Goal: Task Accomplishment & Management: Manage account settings

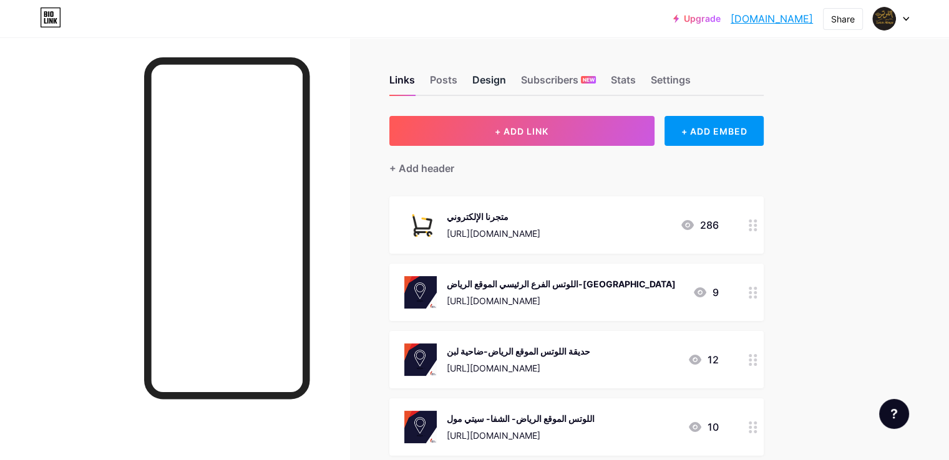
click at [506, 88] on div "Design" at bounding box center [489, 83] width 34 height 22
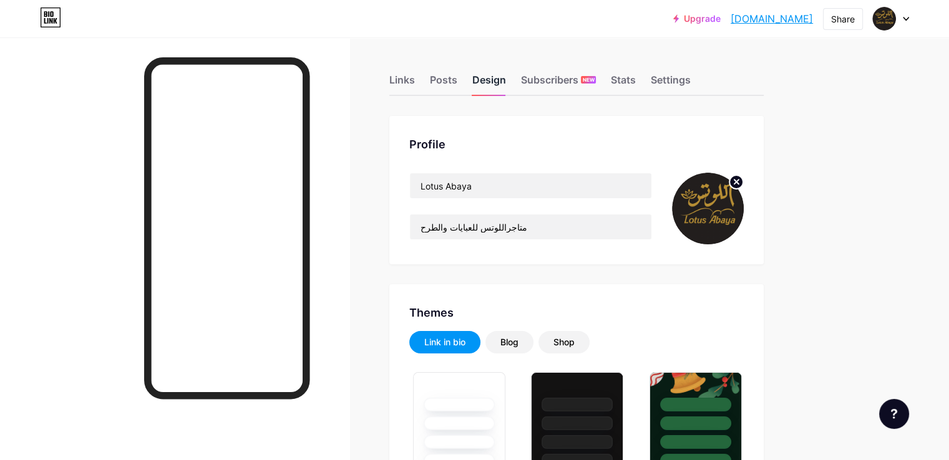
type input "#ccaa00"
type input "#000000"
click at [415, 80] on div "Links" at bounding box center [402, 83] width 26 height 22
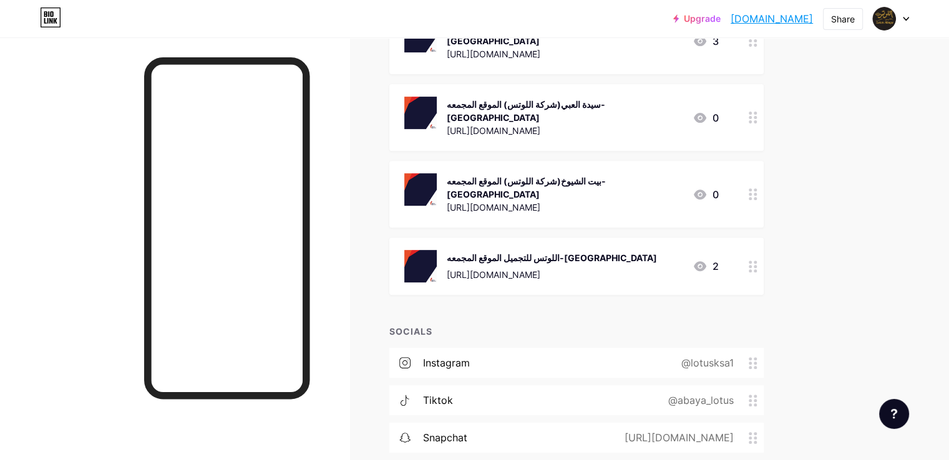
scroll to position [437, 0]
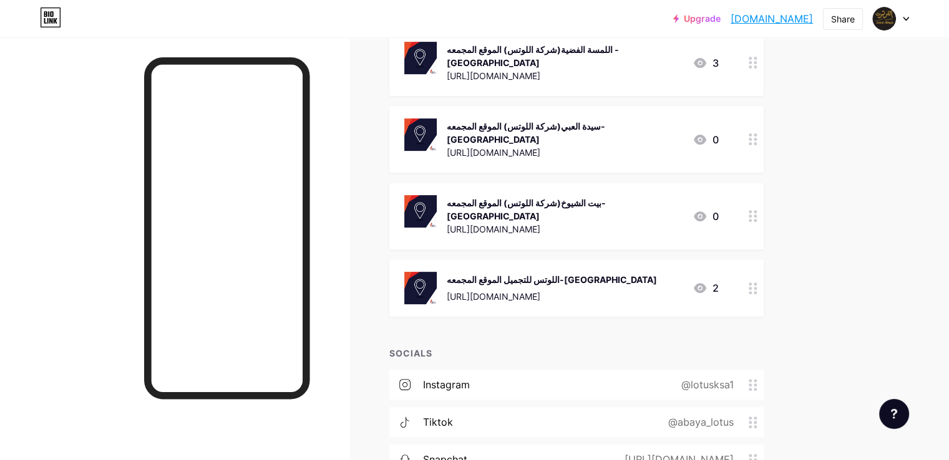
click at [706, 283] on icon at bounding box center [699, 288] width 12 height 10
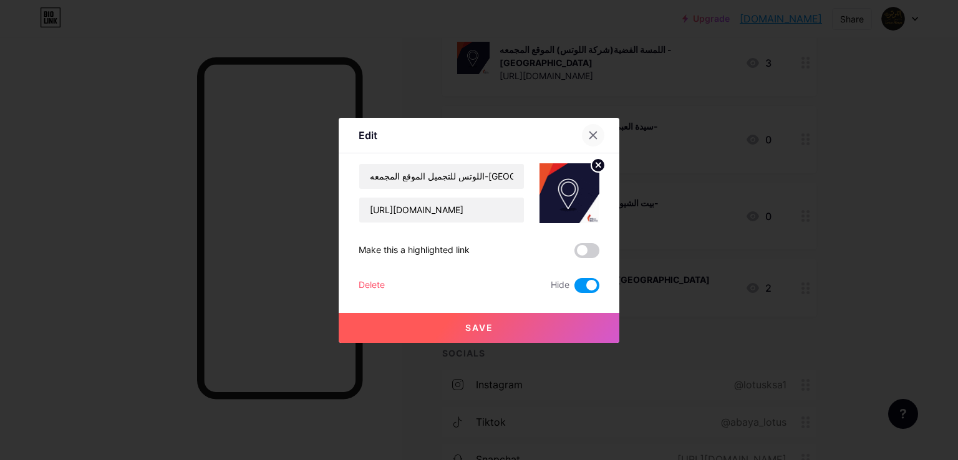
click at [582, 130] on div at bounding box center [593, 135] width 22 height 22
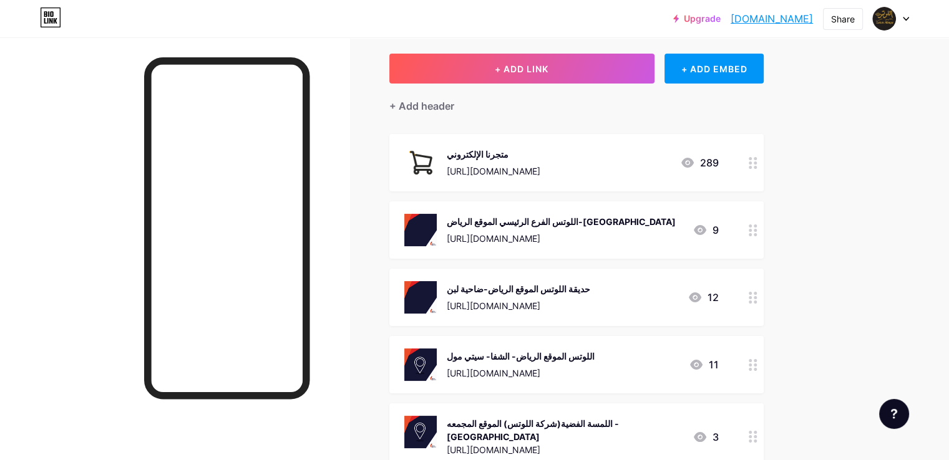
scroll to position [125, 0]
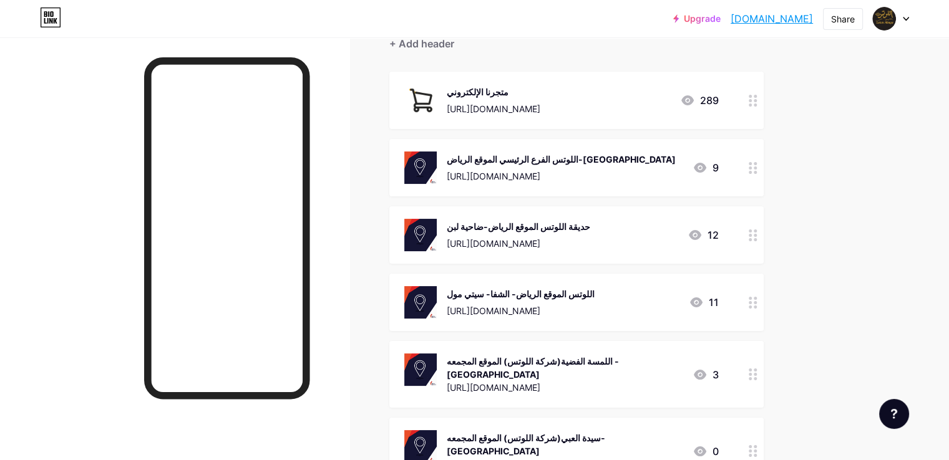
click at [718, 235] on div "12" at bounding box center [702, 235] width 31 height 15
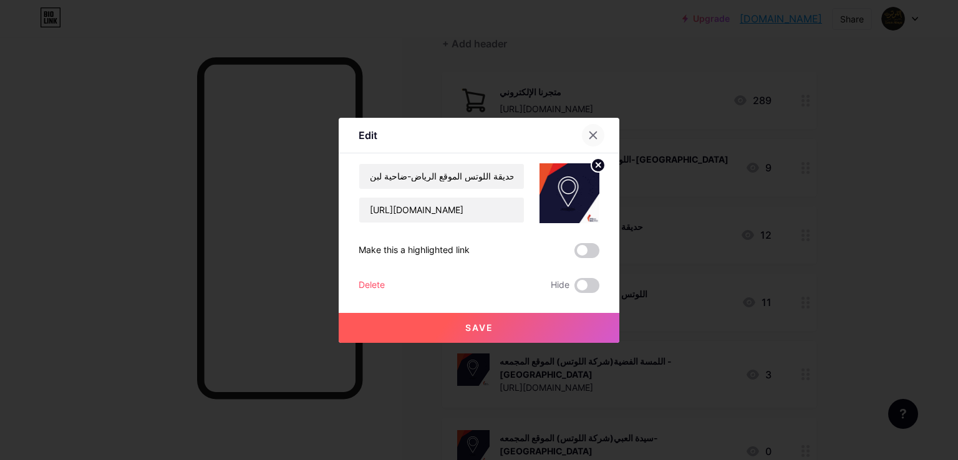
click at [588, 137] on icon at bounding box center [593, 135] width 10 height 10
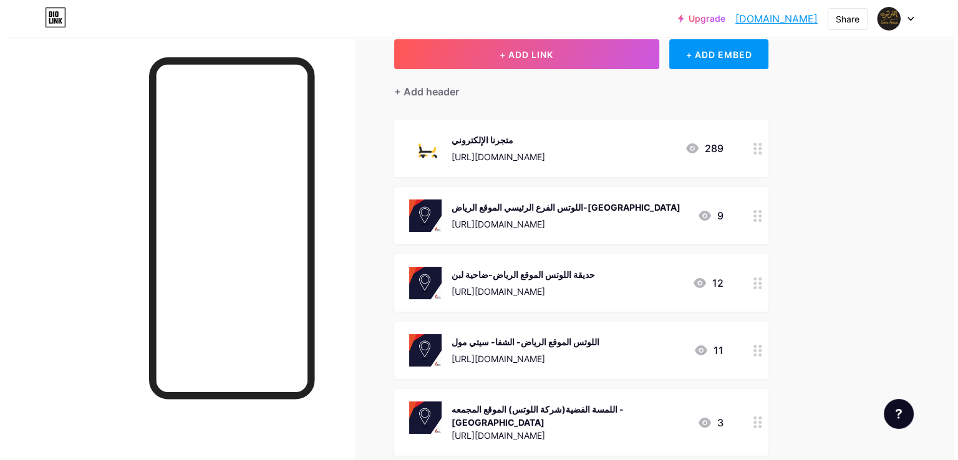
scroll to position [0, 0]
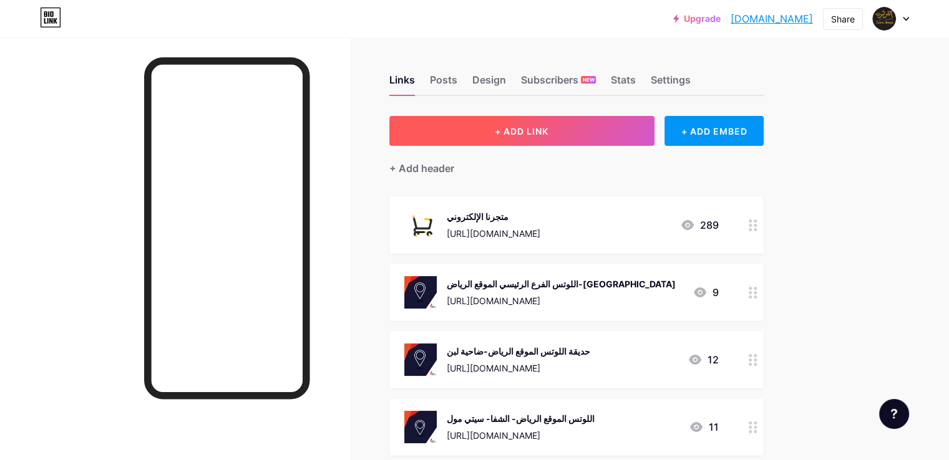
click at [624, 137] on button "+ ADD LINK" at bounding box center [521, 131] width 265 height 30
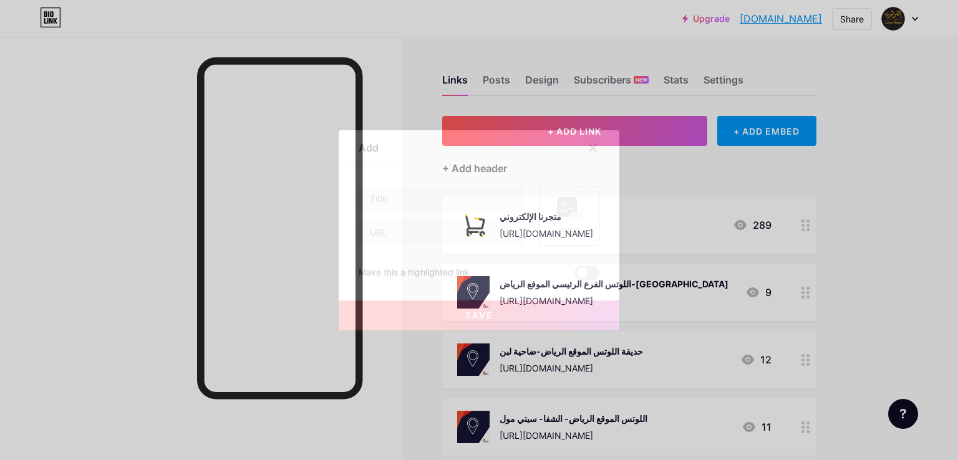
click at [589, 142] on div at bounding box center [593, 148] width 22 height 22
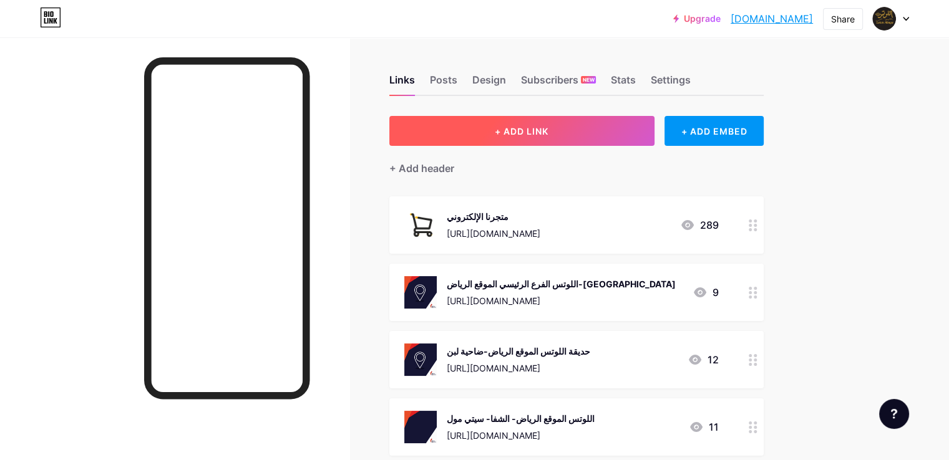
click at [606, 130] on button "+ ADD LINK" at bounding box center [521, 131] width 265 height 30
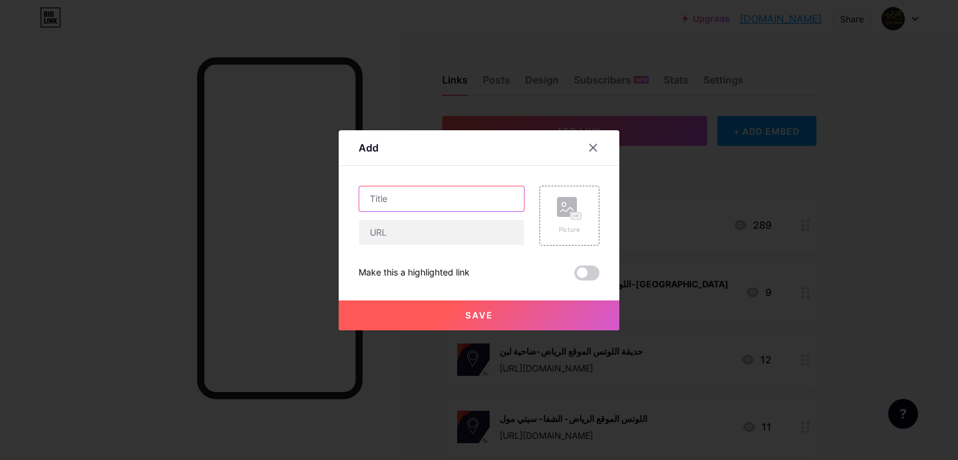
click at [485, 210] on input "text" at bounding box center [441, 198] width 165 height 25
type input "h"
type input "اللوتس الموقع الرياض-فرع كرم مول"
click at [551, 228] on div "Picture" at bounding box center [569, 216] width 60 height 60
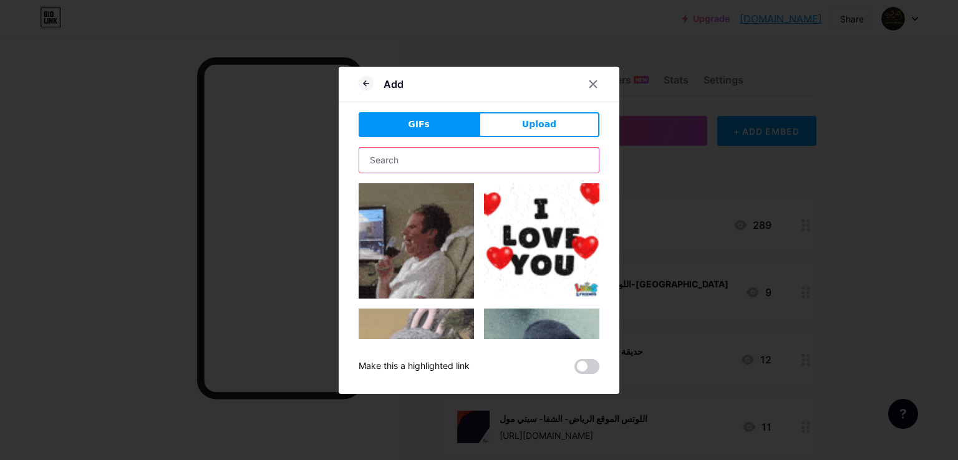
click at [442, 153] on input "text" at bounding box center [478, 160] width 239 height 25
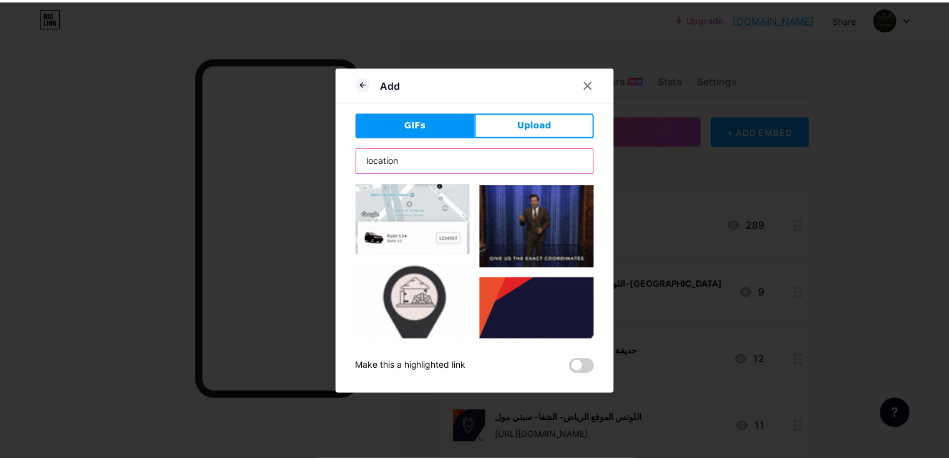
scroll to position [1621, 0]
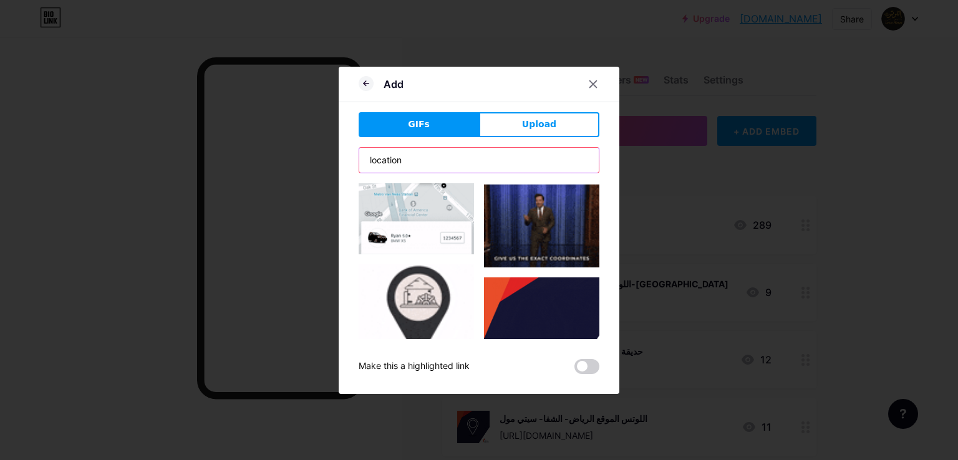
type input "location"
click at [529, 278] on img at bounding box center [541, 335] width 115 height 115
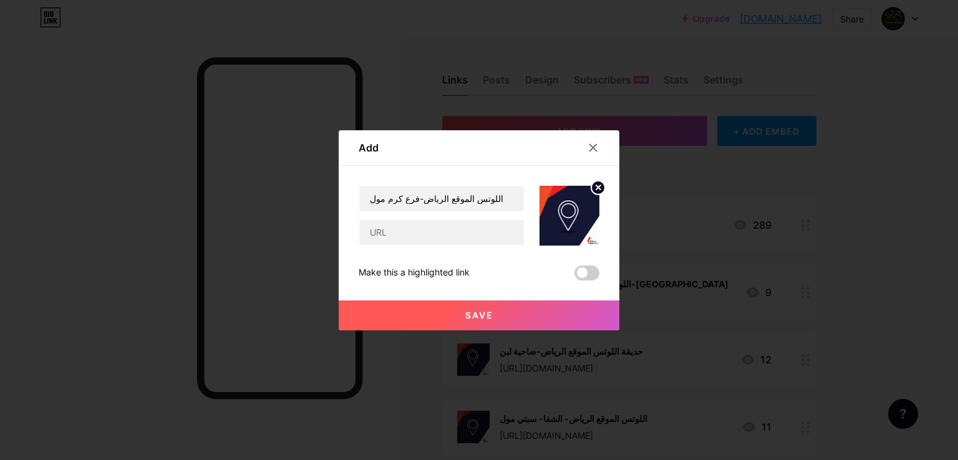
click at [4, 387] on div at bounding box center [479, 230] width 958 height 460
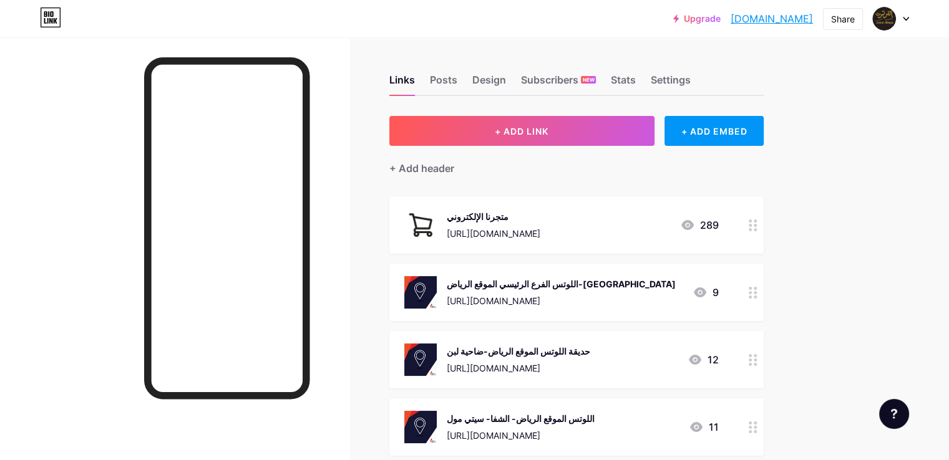
click at [160, 206] on div at bounding box center [174, 267] width 349 height 460
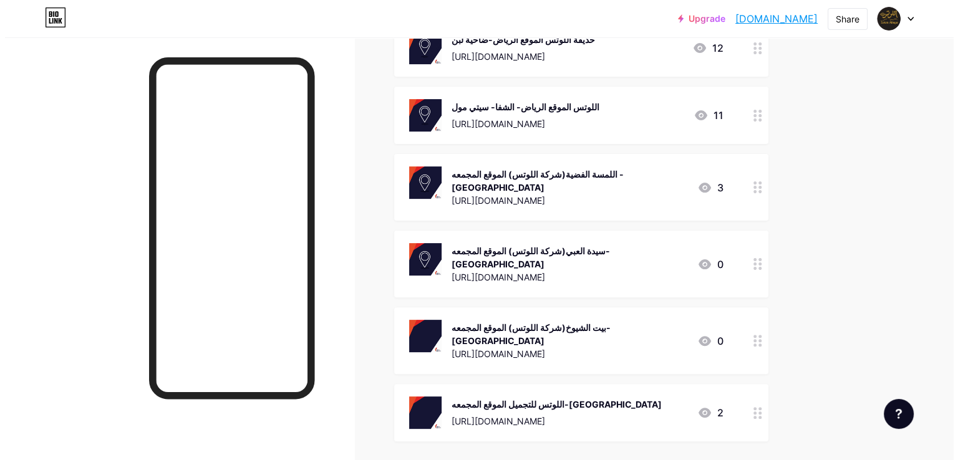
scroll to position [0, 0]
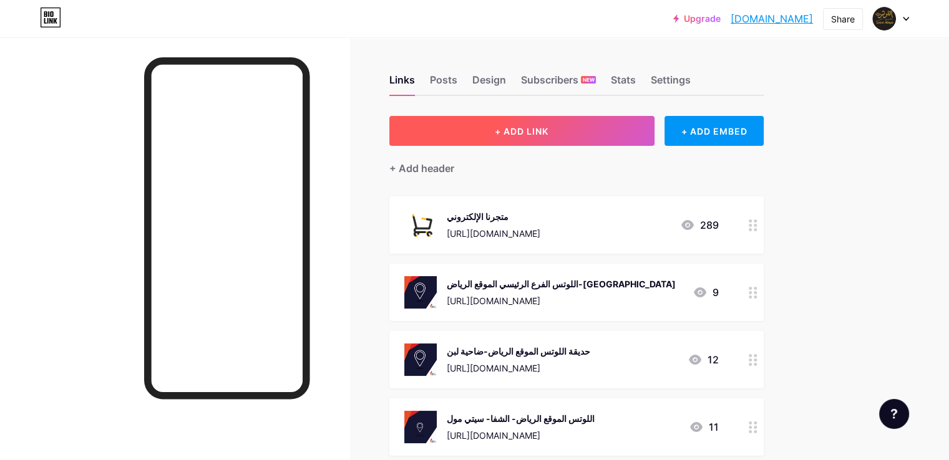
click at [548, 133] on span "+ ADD LINK" at bounding box center [522, 131] width 54 height 11
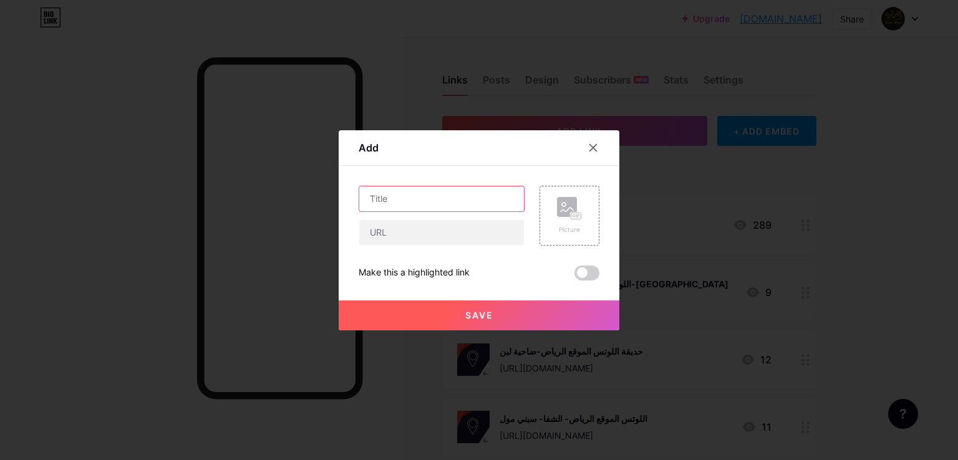
click at [451, 196] on input "text" at bounding box center [441, 198] width 165 height 25
type input "h"
click at [403, 198] on input "اللوتس الموقع الرياض- فرع كرم مول" at bounding box center [441, 198] width 165 height 25
type input "اللوتس الموقع الرياض-فرع كرم مول"
click at [404, 229] on input "text" at bounding box center [441, 232] width 165 height 25
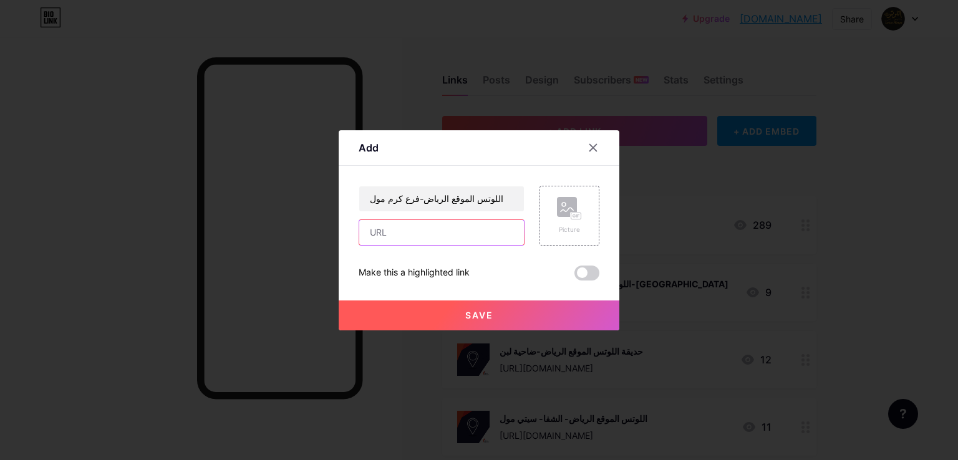
paste input "[URL][DOMAIN_NAME]"
type input "[URL][DOMAIN_NAME]"
click at [569, 210] on rect at bounding box center [567, 207] width 20 height 20
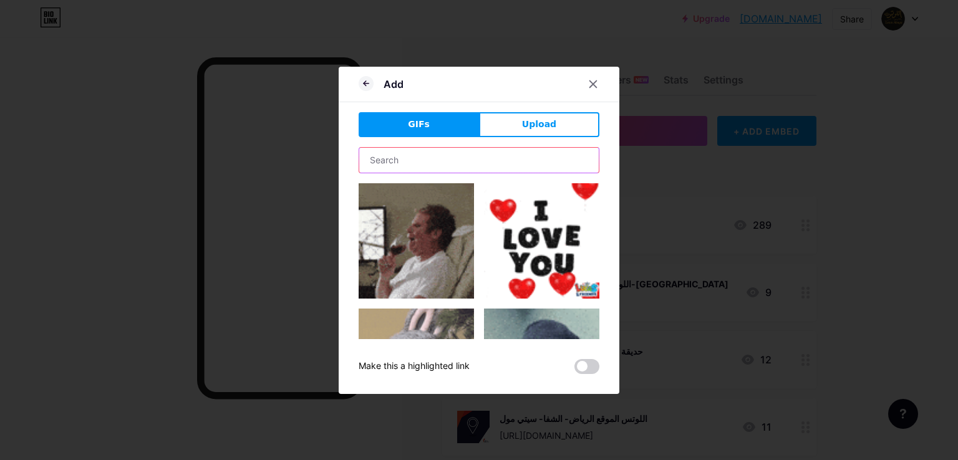
click at [488, 155] on input "text" at bounding box center [478, 160] width 239 height 25
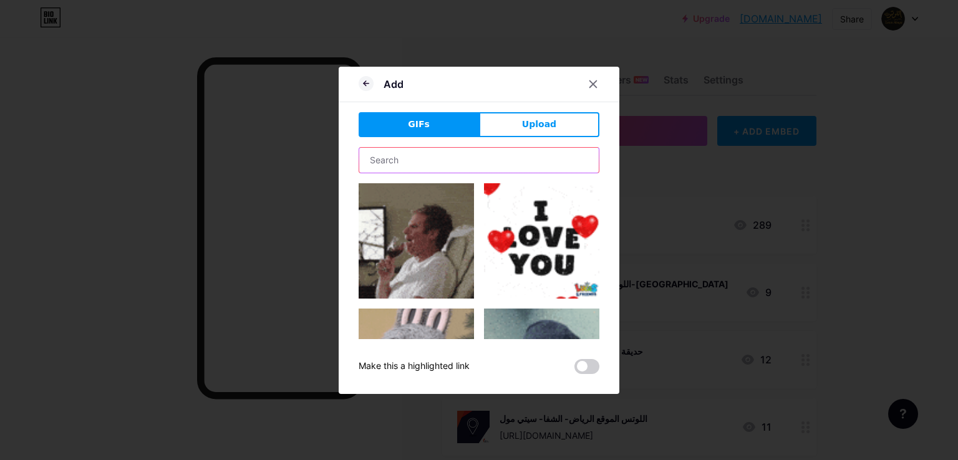
type input "location"
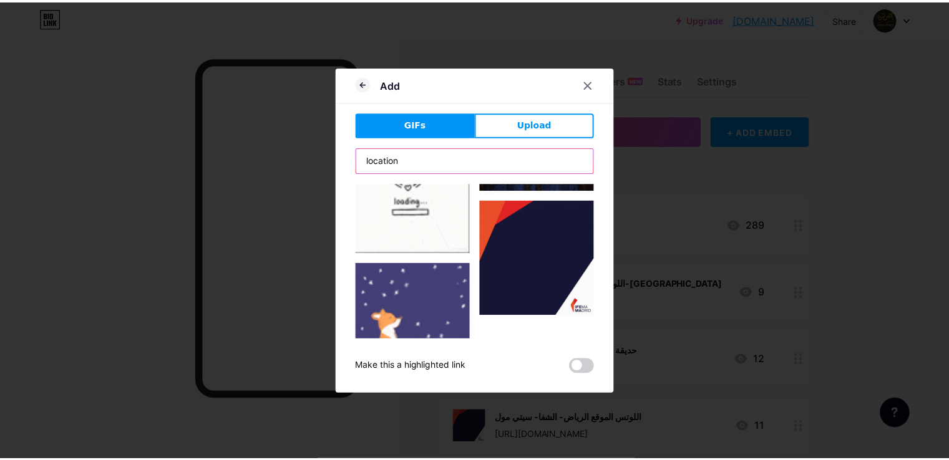
scroll to position [1621, 0]
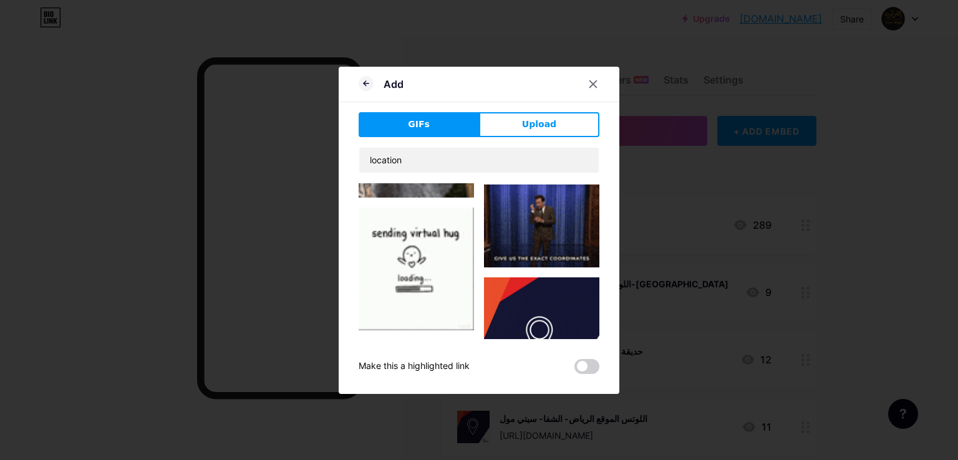
click at [551, 278] on img at bounding box center [541, 335] width 115 height 115
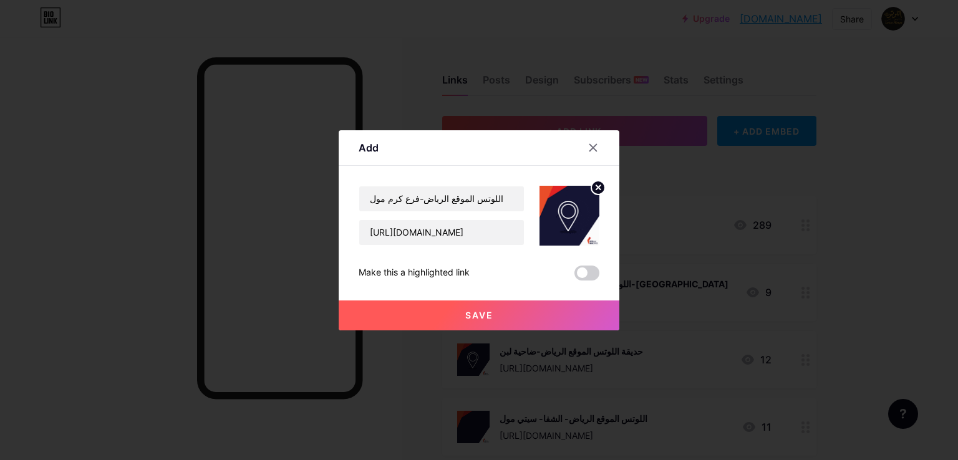
click at [482, 311] on span "Save" at bounding box center [479, 315] width 28 height 11
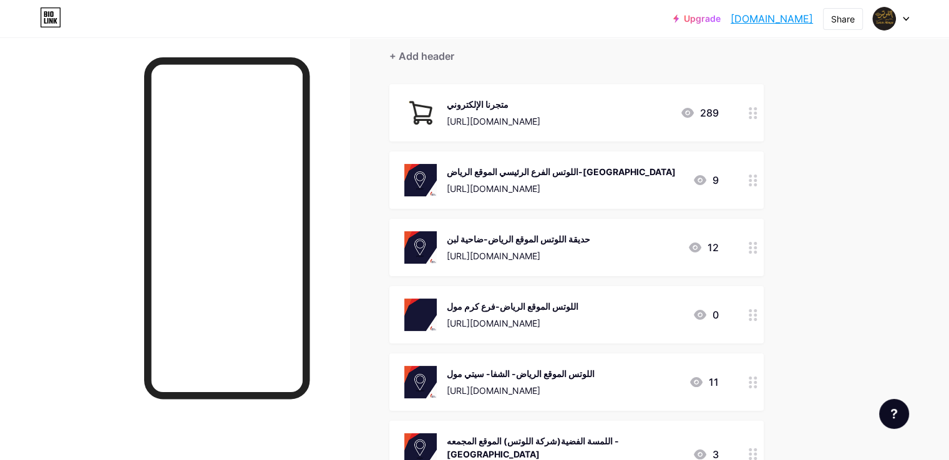
scroll to position [0, 0]
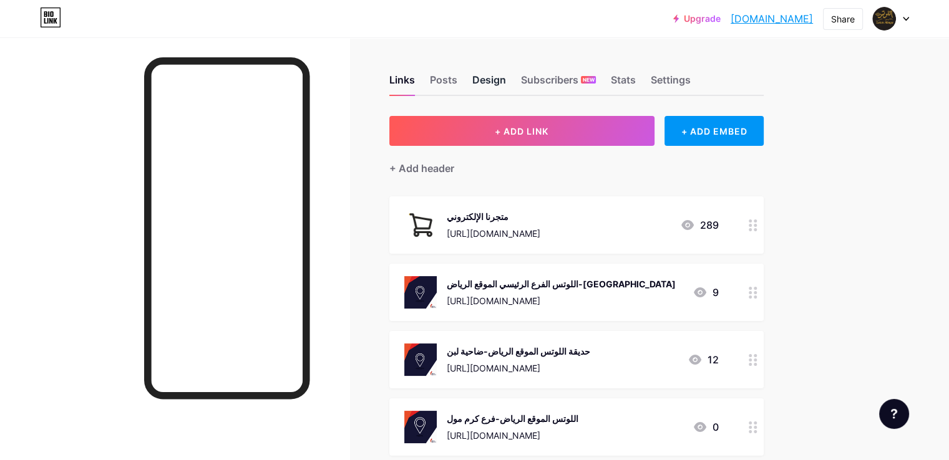
click at [506, 77] on div "Design" at bounding box center [489, 83] width 34 height 22
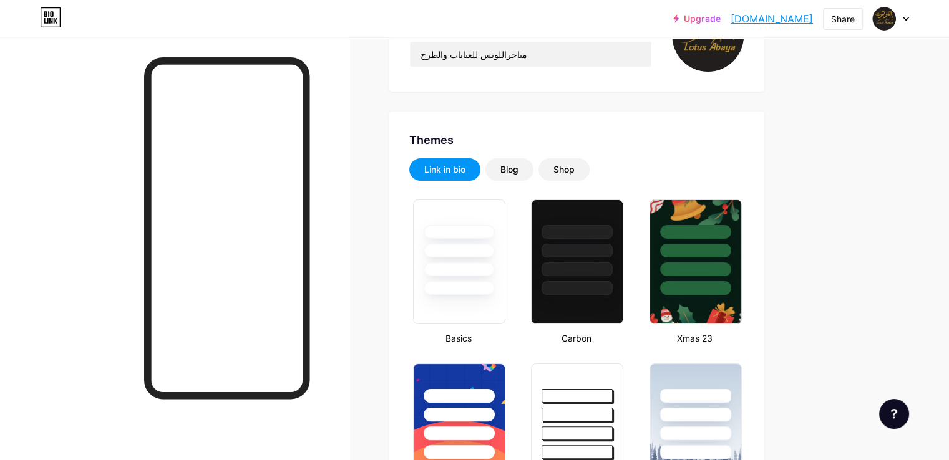
scroll to position [187, 0]
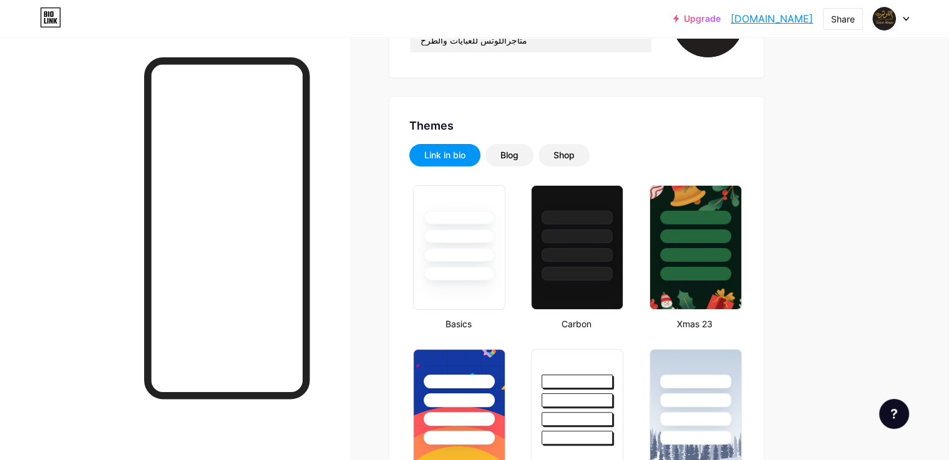
type input "#ccaa00"
type input "#000000"
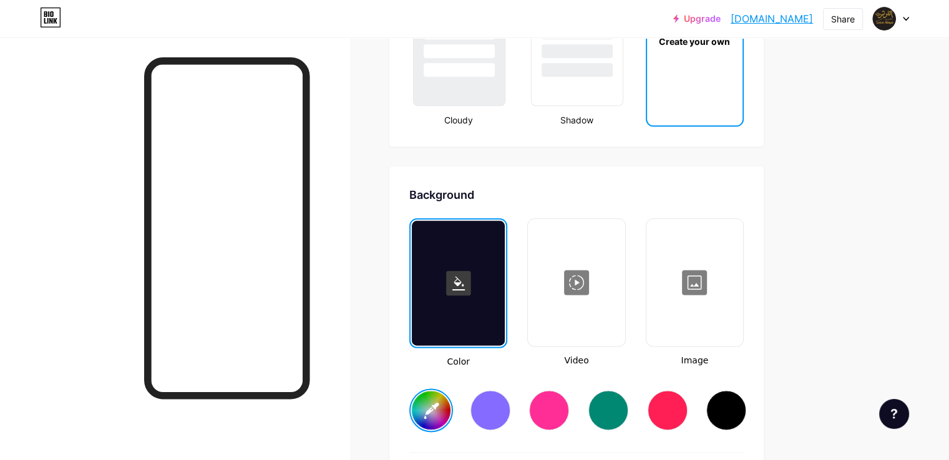
scroll to position [1621, 0]
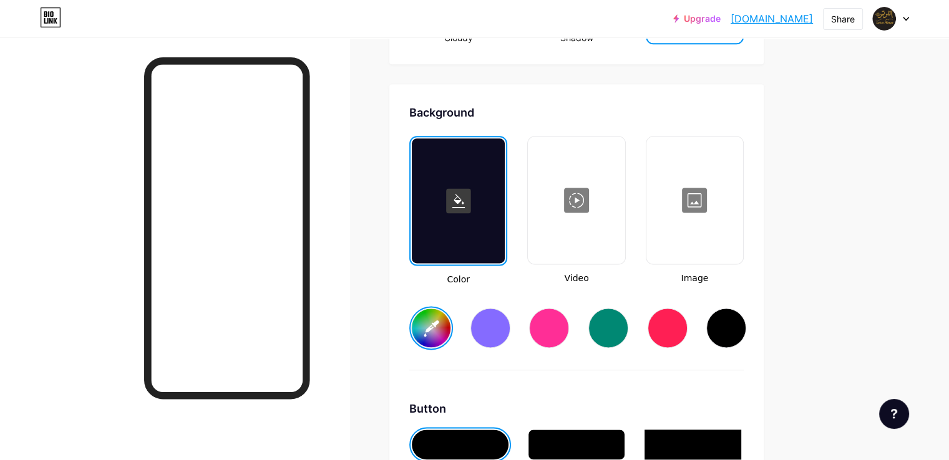
click at [471, 206] on rect at bounding box center [458, 200] width 25 height 25
click at [465, 195] on icon at bounding box center [458, 201] width 12 height 14
click at [450, 326] on input "#ccaa00" at bounding box center [431, 328] width 39 height 39
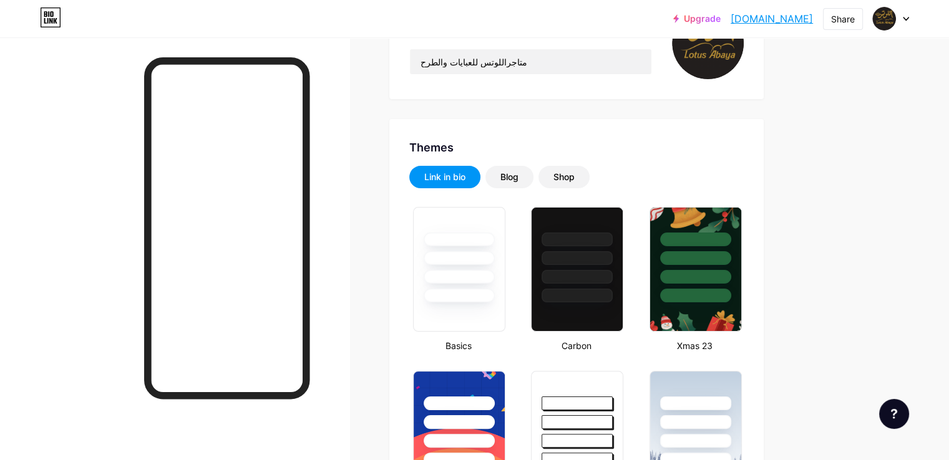
scroll to position [187, 0]
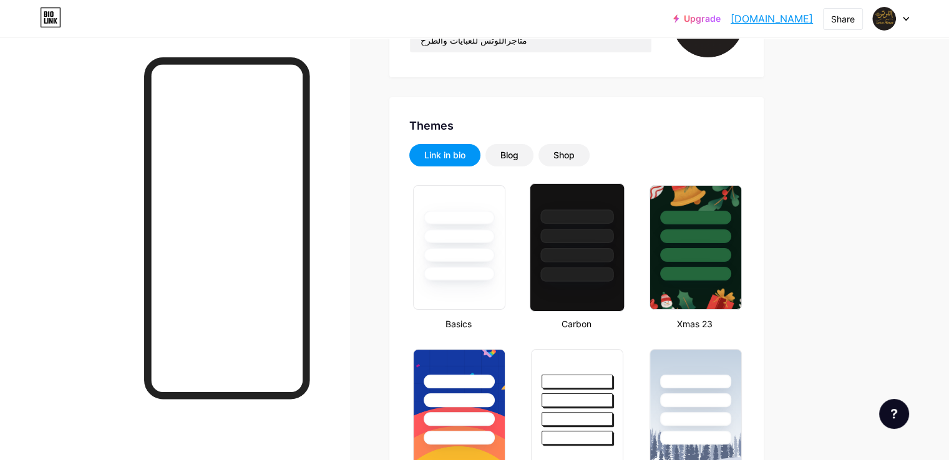
click at [614, 231] on div at bounding box center [577, 236] width 73 height 14
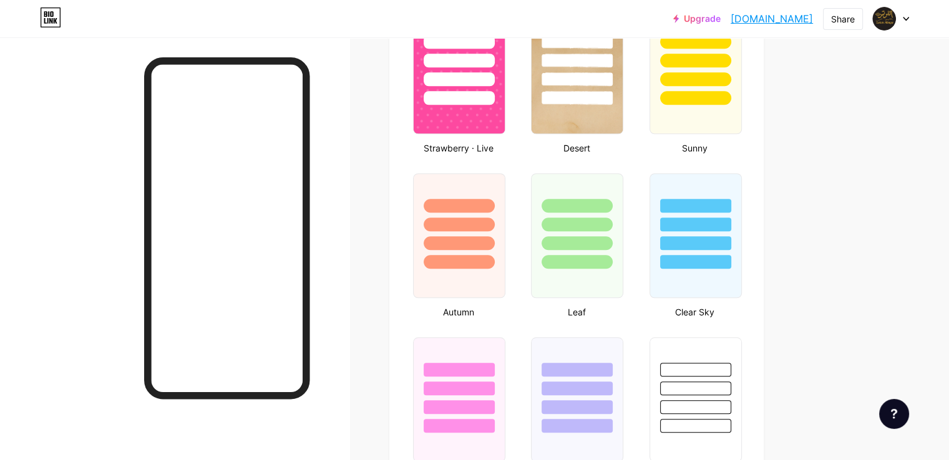
scroll to position [935, 0]
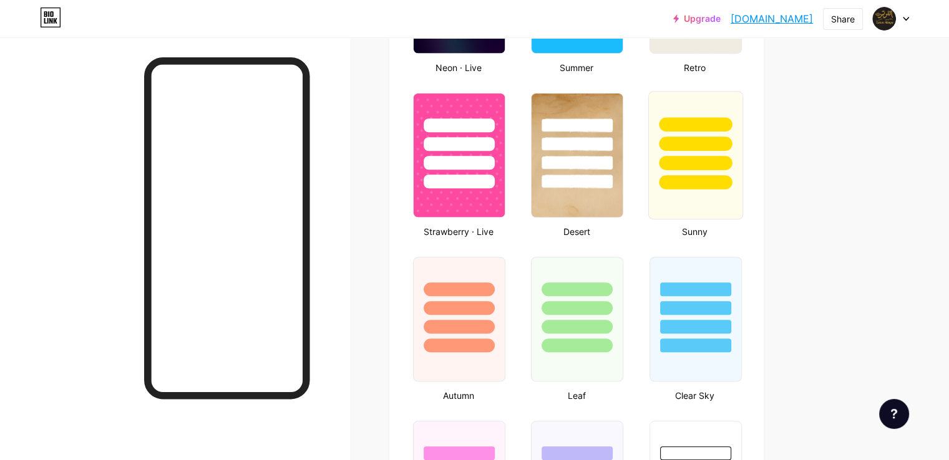
click at [731, 159] on div at bounding box center [695, 163] width 73 height 14
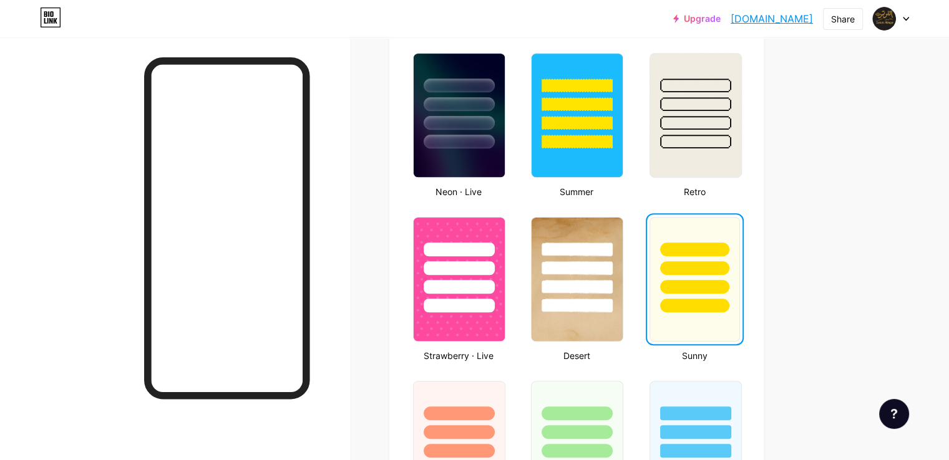
scroll to position [811, 0]
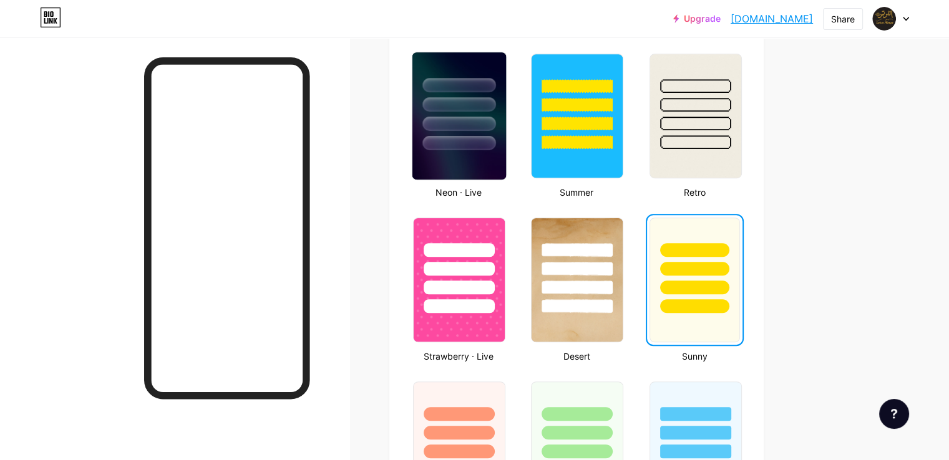
click at [495, 136] on div at bounding box center [458, 143] width 73 height 14
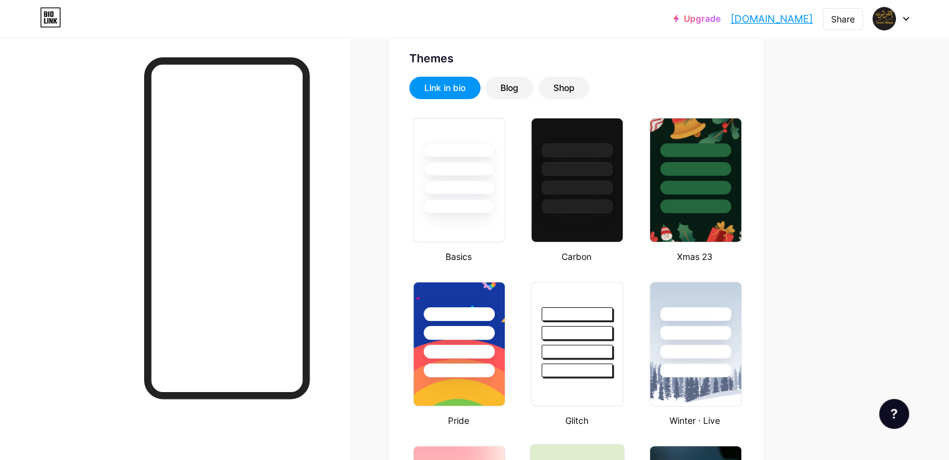
scroll to position [249, 0]
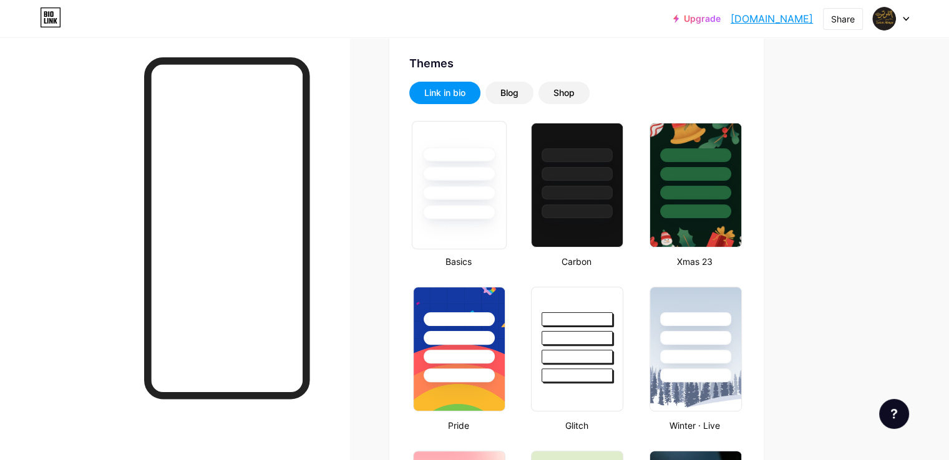
click at [495, 218] on div at bounding box center [458, 212] width 73 height 14
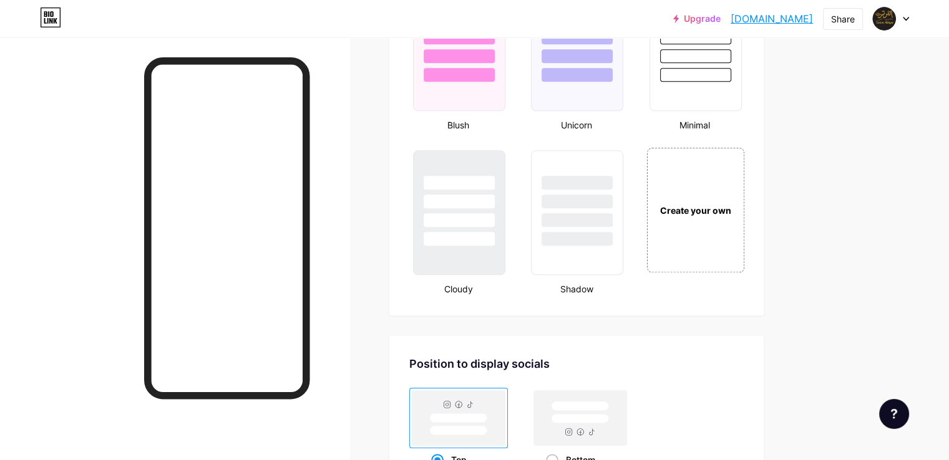
scroll to position [1372, 0]
click at [623, 244] on div at bounding box center [577, 210] width 92 height 125
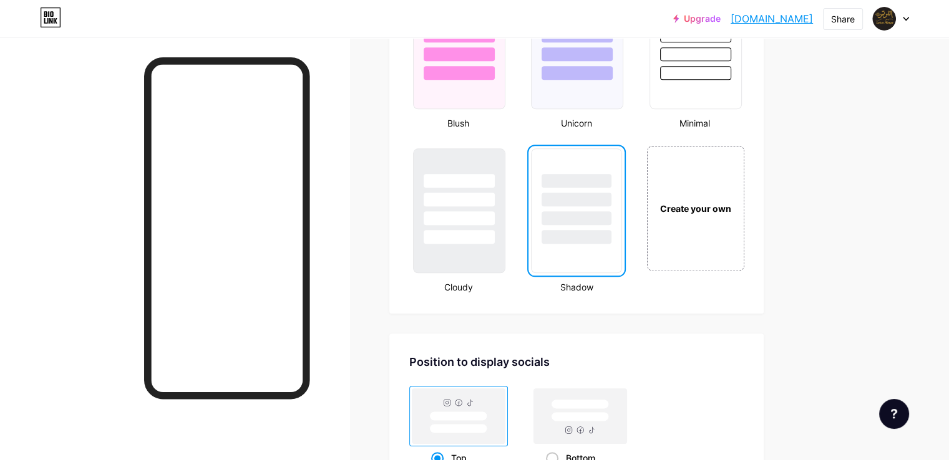
scroll to position [1310, 0]
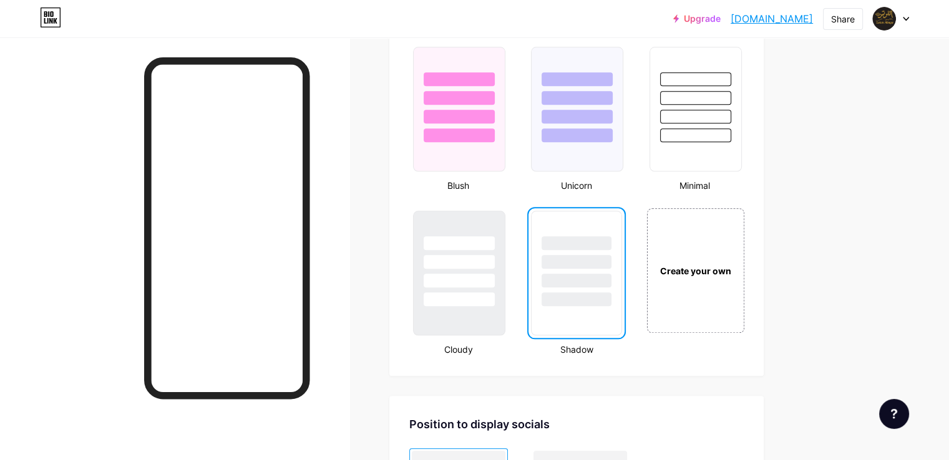
click at [611, 259] on div at bounding box center [575, 262] width 69 height 14
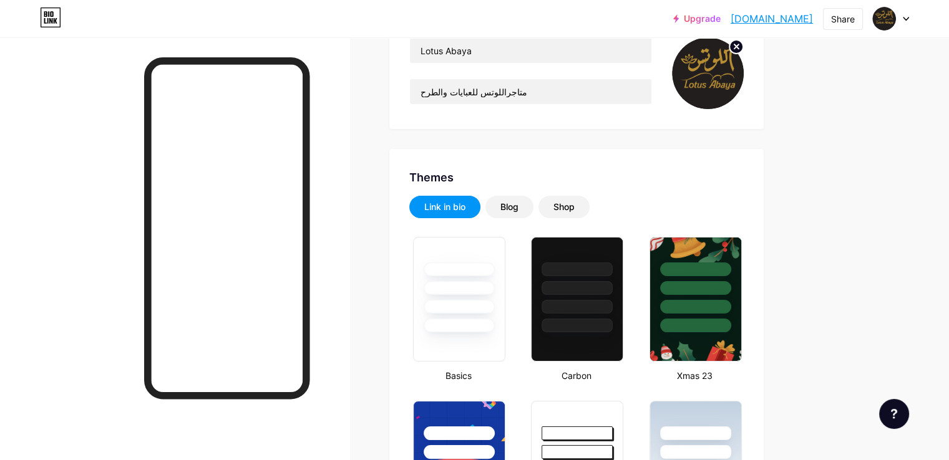
scroll to position [157, 0]
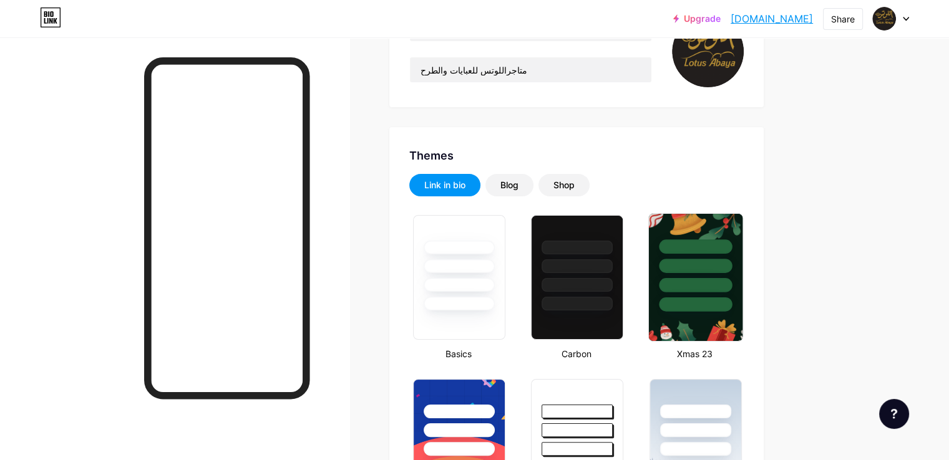
click at [731, 281] on div at bounding box center [695, 285] width 73 height 14
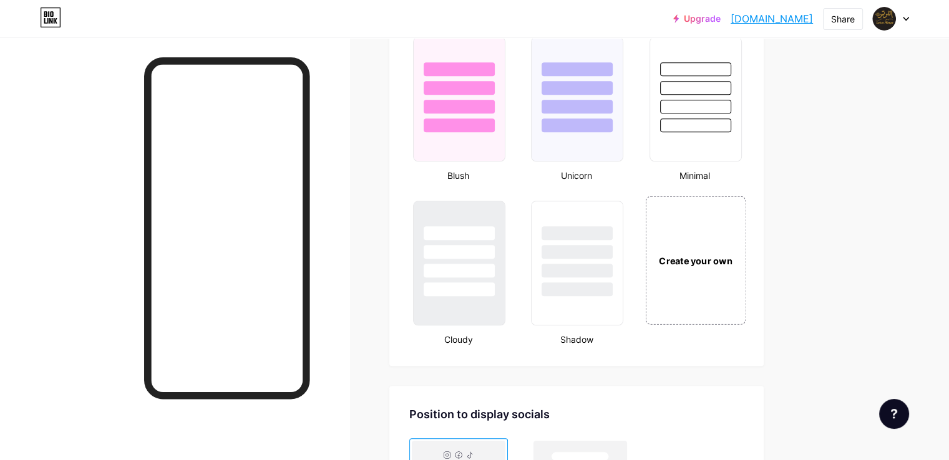
scroll to position [1342, 0]
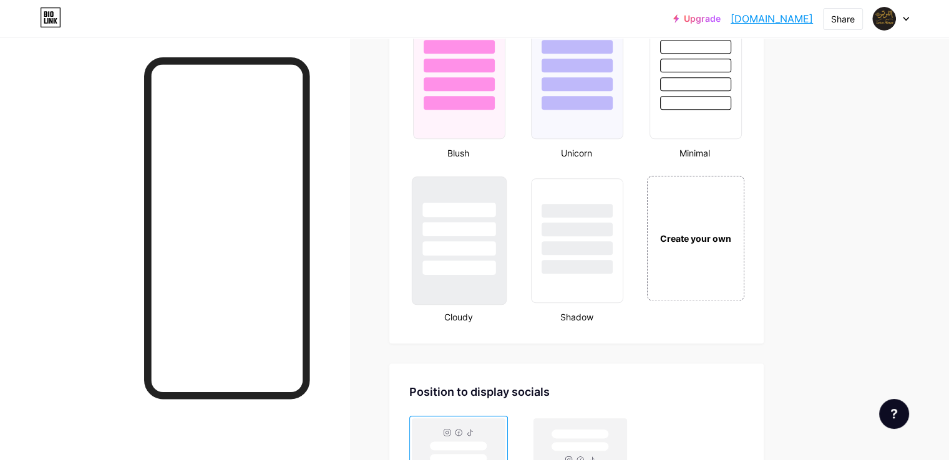
click at [495, 266] on div at bounding box center [458, 268] width 73 height 14
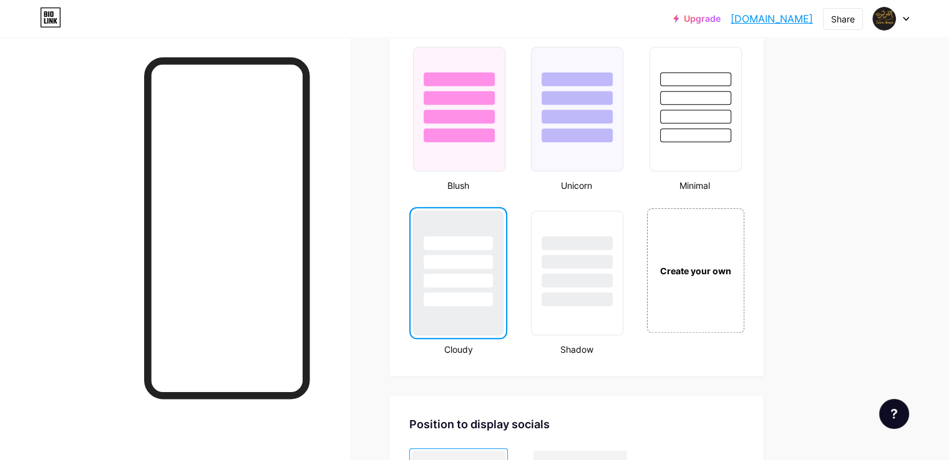
scroll to position [1280, 0]
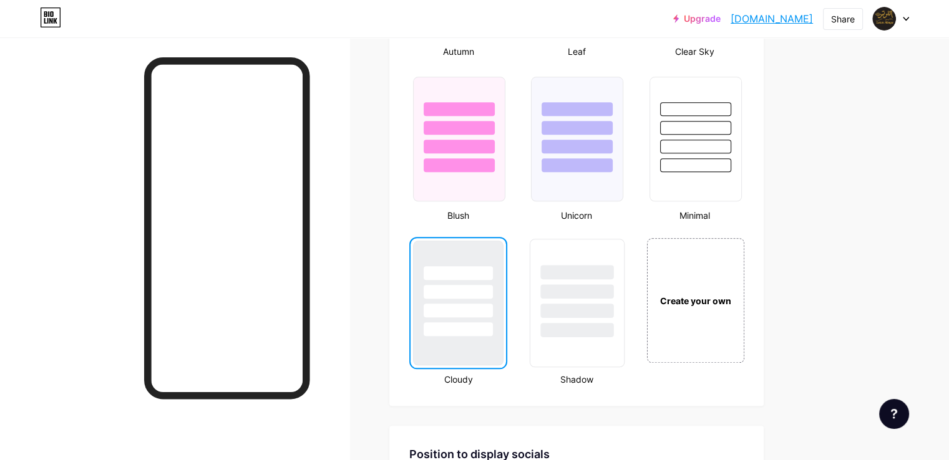
click at [607, 288] on div at bounding box center [577, 291] width 73 height 14
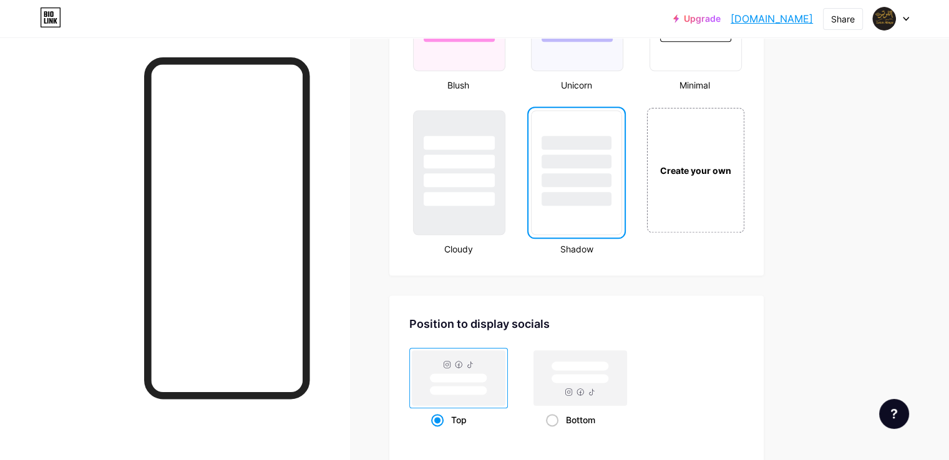
scroll to position [1404, 0]
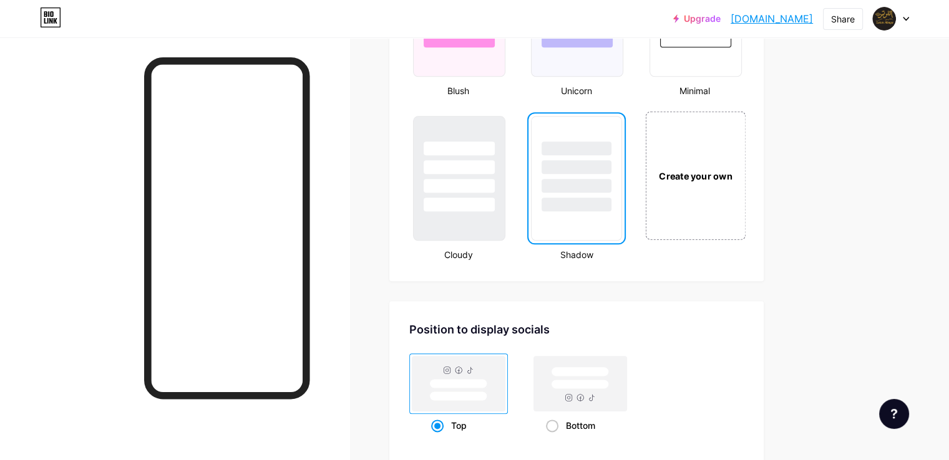
click at [743, 195] on div "Create your own" at bounding box center [695, 175] width 100 height 128
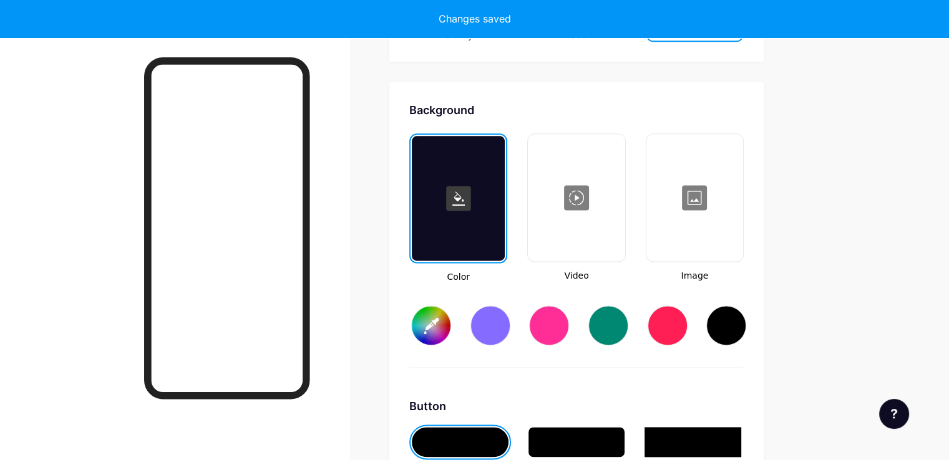
scroll to position [1651, 0]
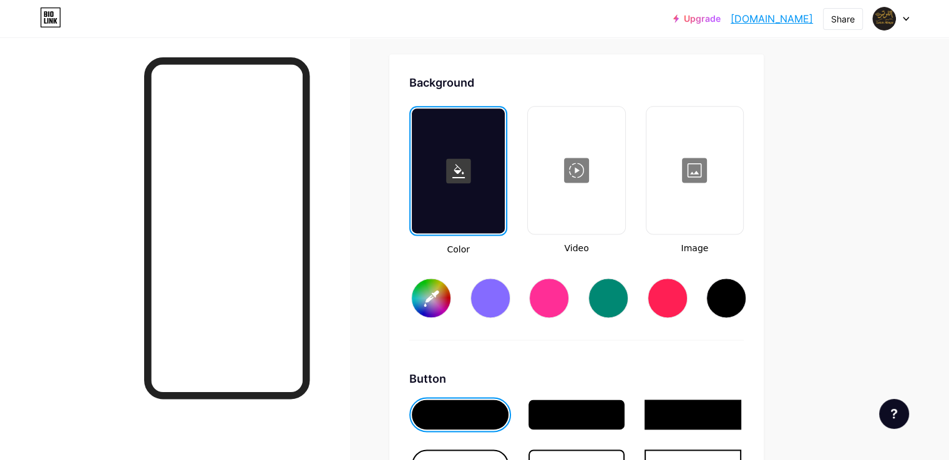
type input "#ffffff"
type input "#000000"
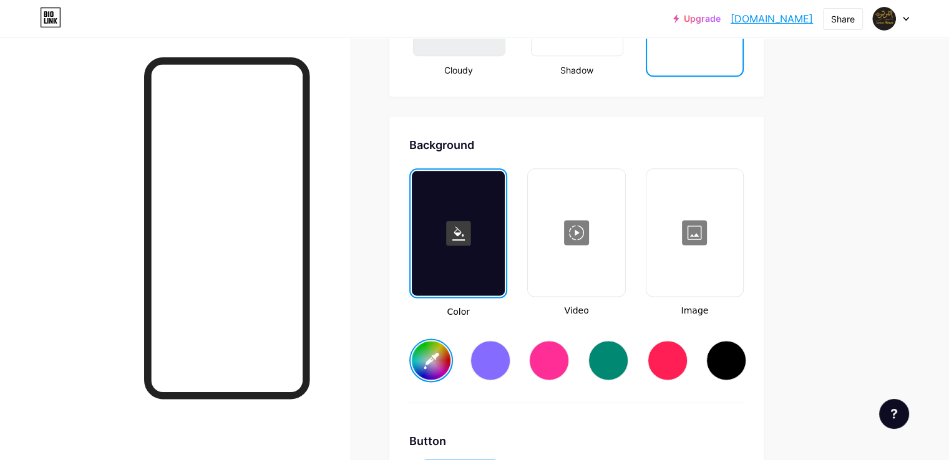
click at [504, 242] on div at bounding box center [458, 233] width 93 height 125
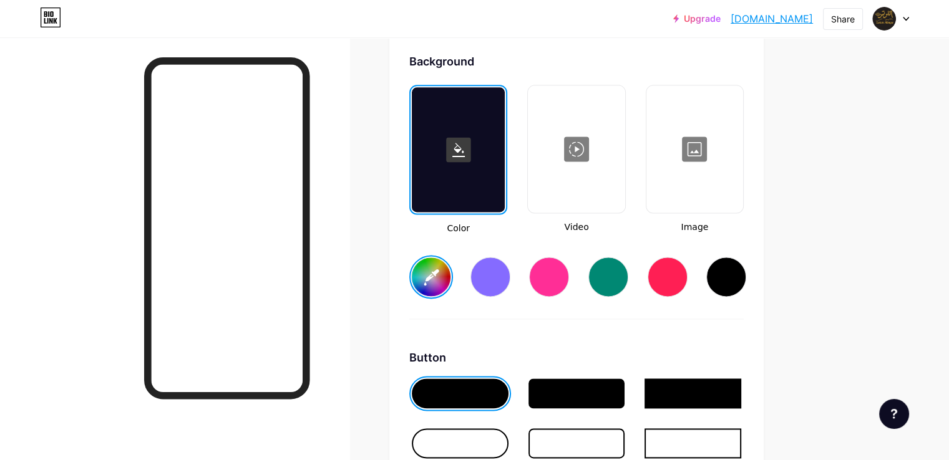
scroll to position [1651, 0]
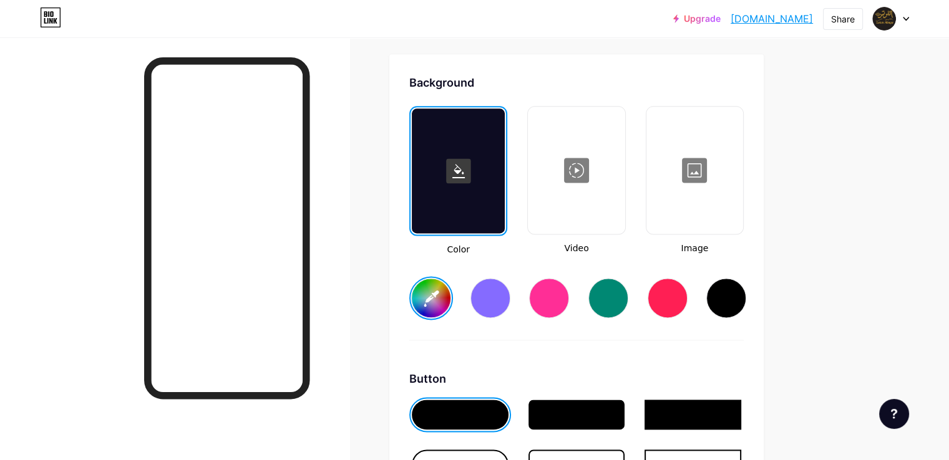
click at [504, 180] on div at bounding box center [458, 171] width 93 height 125
click at [471, 169] on rect at bounding box center [458, 170] width 25 height 25
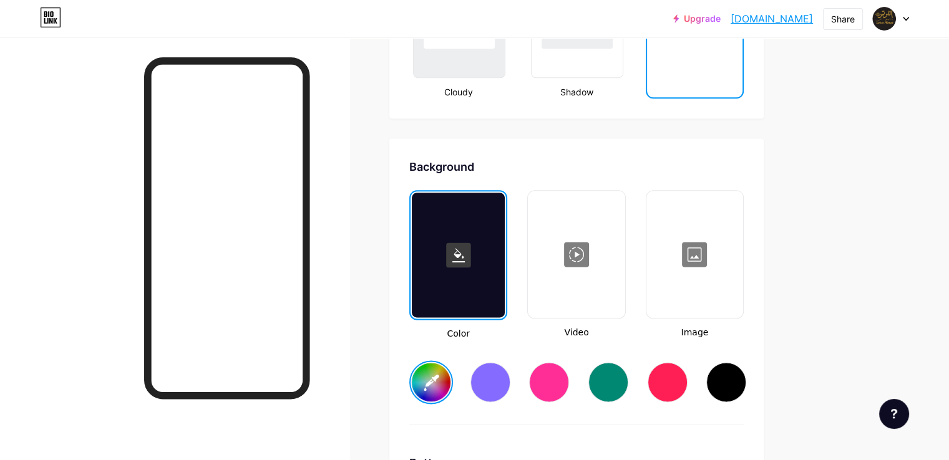
scroll to position [1589, 0]
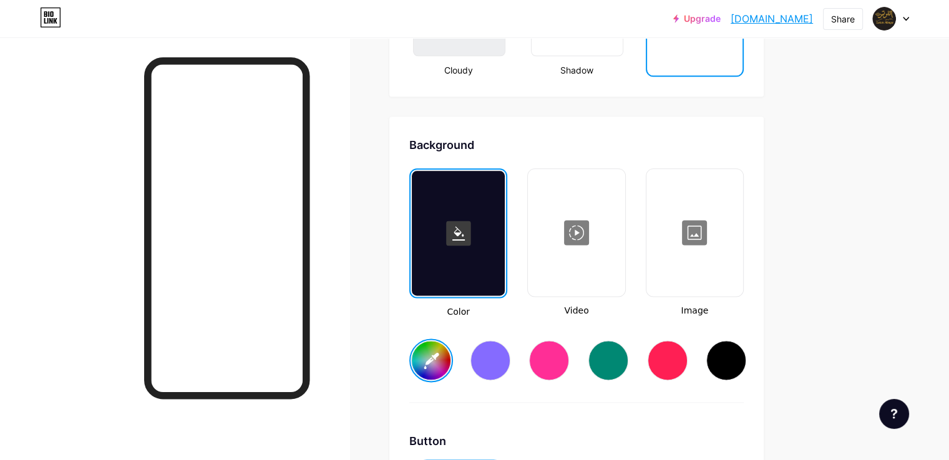
click at [471, 224] on rect at bounding box center [458, 233] width 25 height 25
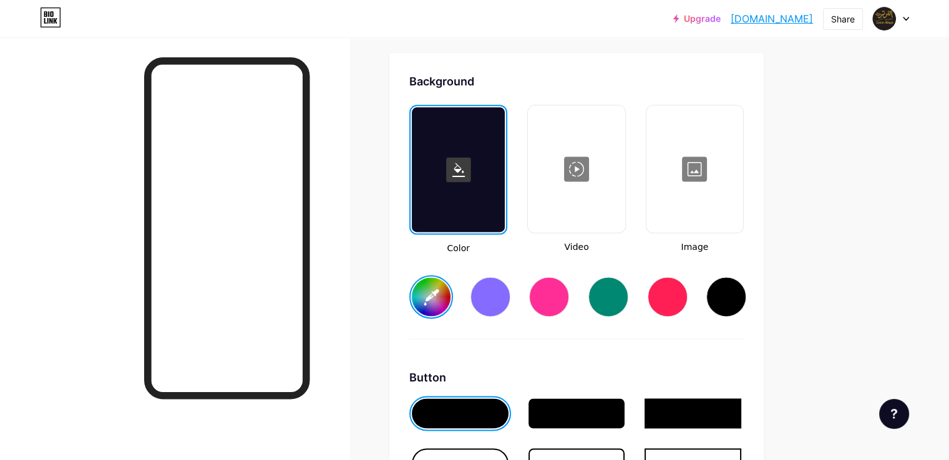
scroll to position [1651, 0]
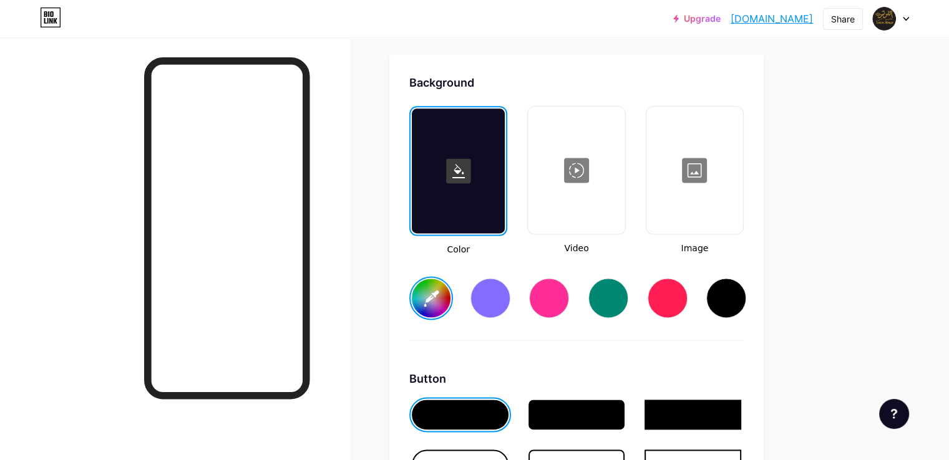
click at [746, 300] on div at bounding box center [726, 298] width 40 height 40
type input "#000000"
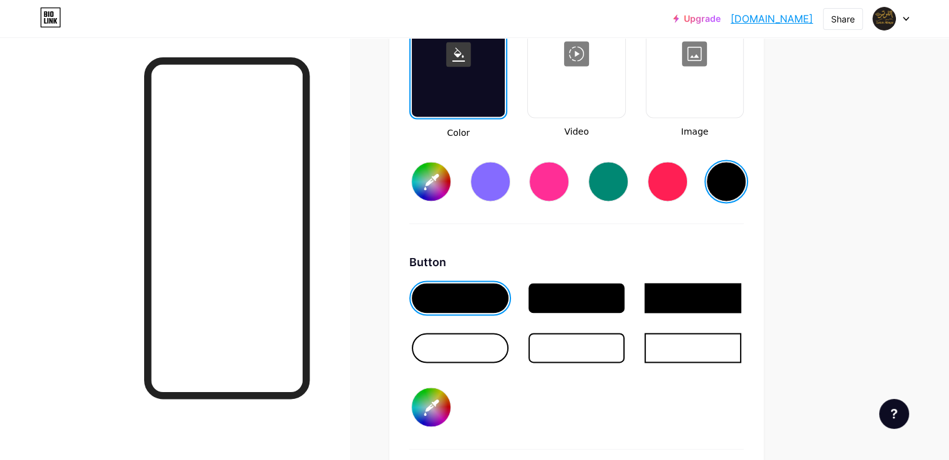
scroll to position [1776, 0]
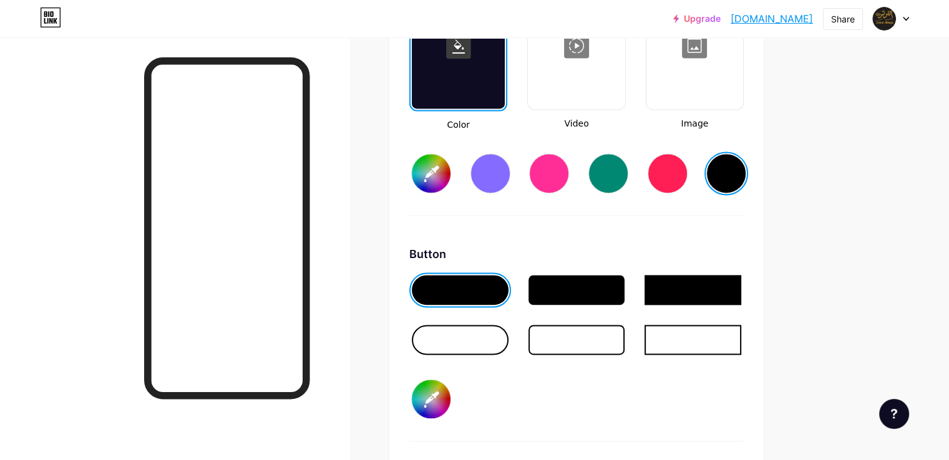
click at [450, 392] on input "#000000" at bounding box center [431, 399] width 39 height 39
click at [450, 387] on input "#bb9407" at bounding box center [431, 399] width 39 height 39
type input "#e0b000"
click at [839, 17] on div "Share" at bounding box center [843, 18] width 24 height 13
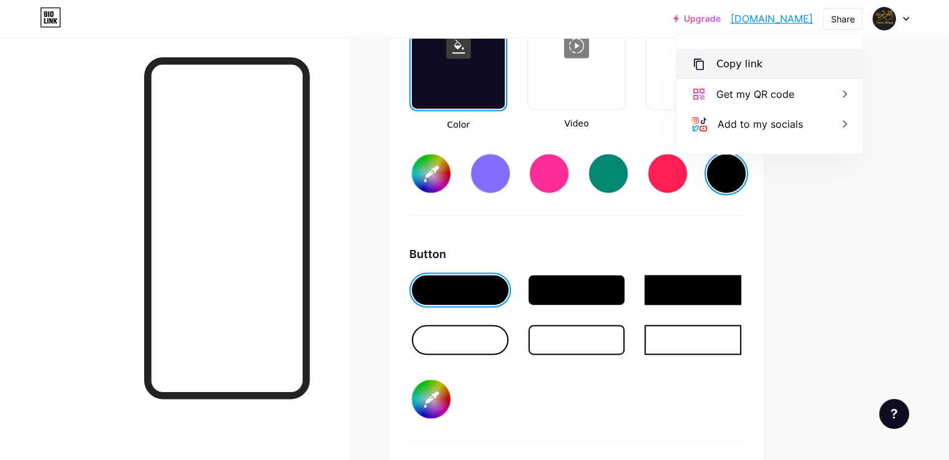
click at [806, 59] on div "Copy link" at bounding box center [769, 64] width 186 height 30
click at [88, 260] on div at bounding box center [174, 267] width 349 height 460
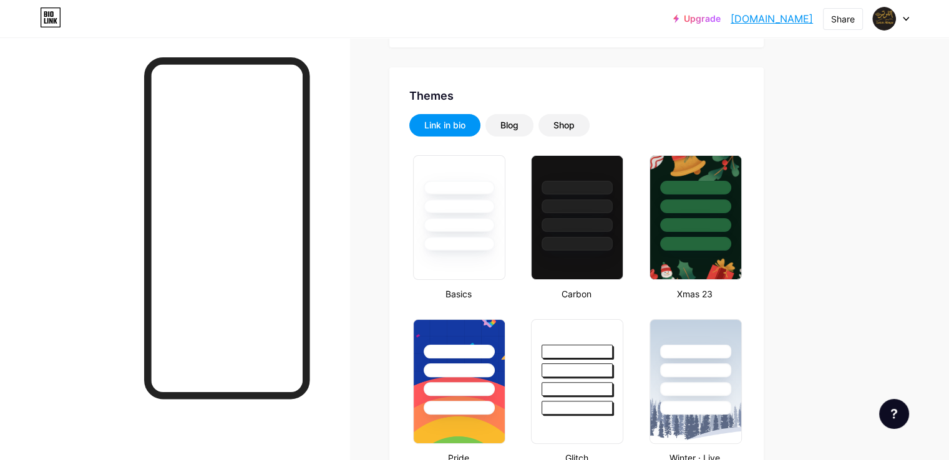
scroll to position [0, 0]
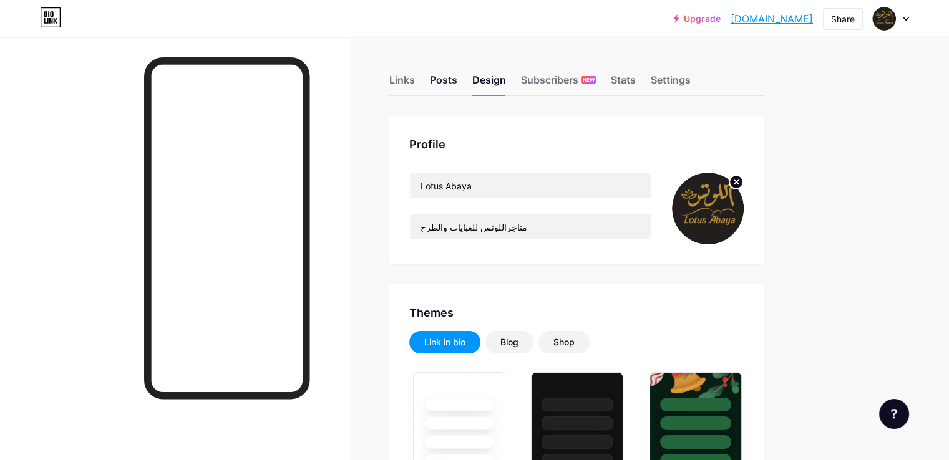
click at [457, 80] on div "Posts" at bounding box center [443, 83] width 27 height 22
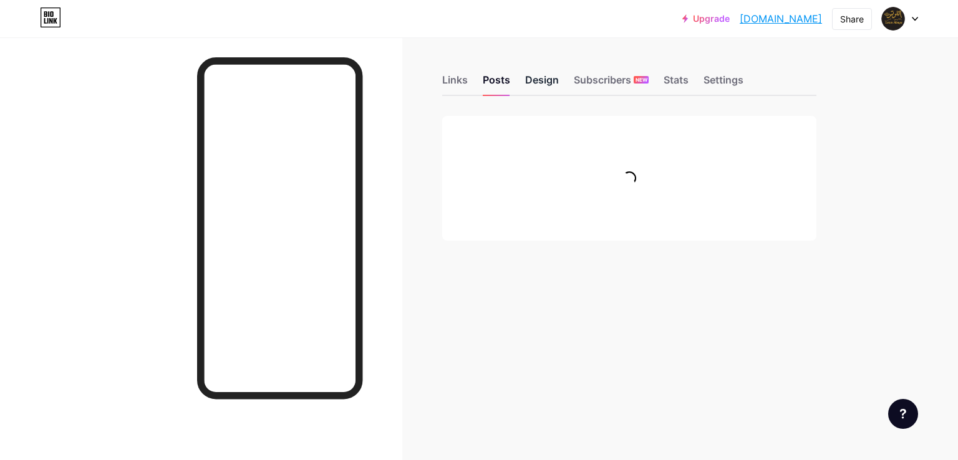
click at [546, 74] on div "Design" at bounding box center [542, 83] width 34 height 22
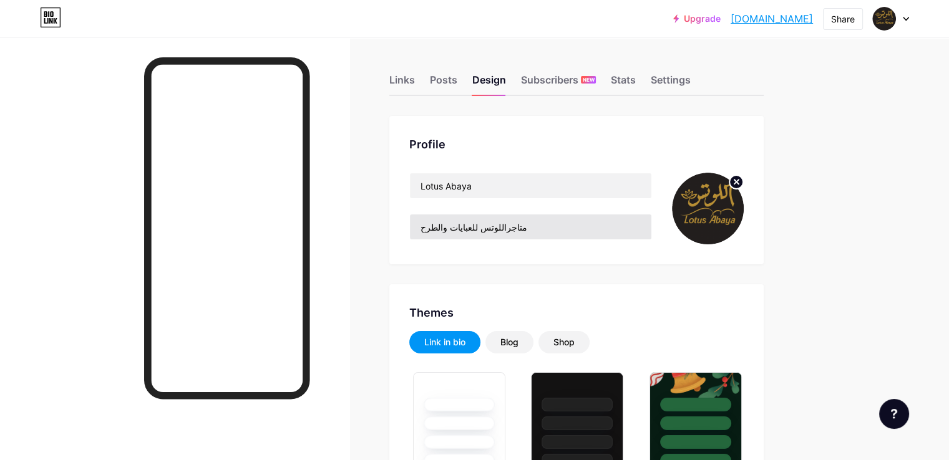
type input "#000000"
type input "#e0b000"
type input "#ffffff"
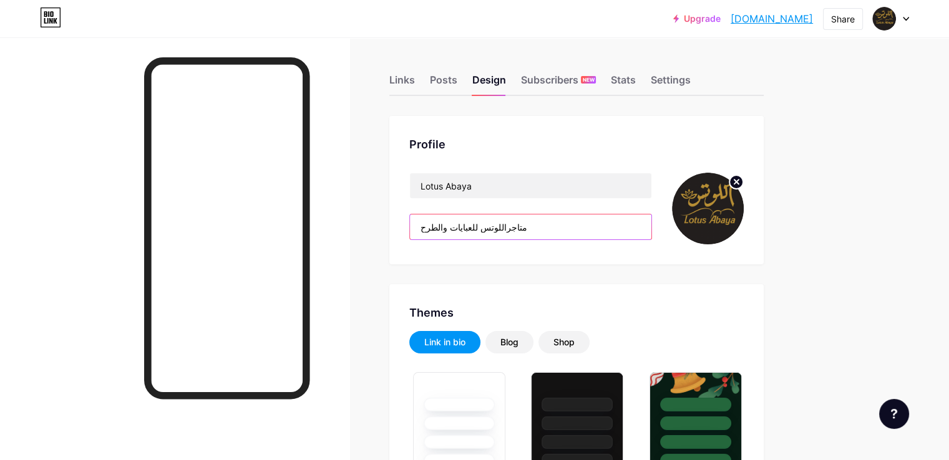
click at [541, 232] on input "متاجراللوتس للعبايات والطرح" at bounding box center [530, 227] width 241 height 25
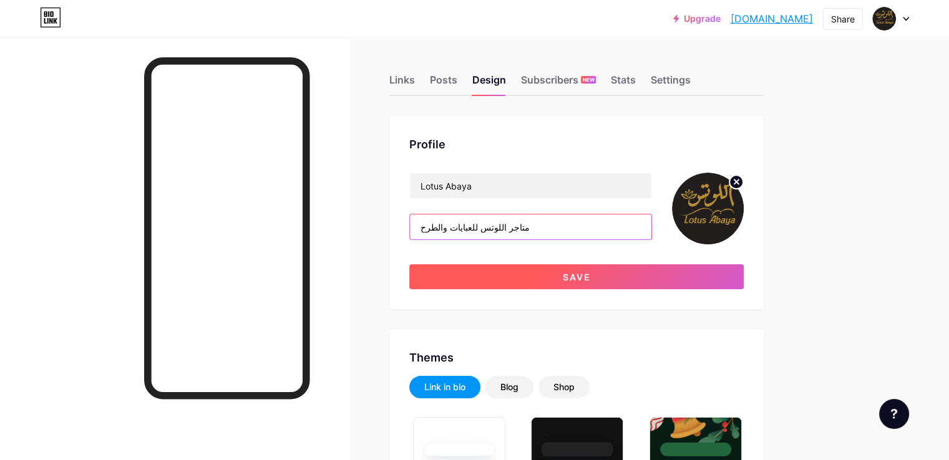
type input "متاجر اللوتس للعبايات والطرح"
click at [546, 281] on button "Save" at bounding box center [576, 276] width 334 height 25
type input "#ffffff"
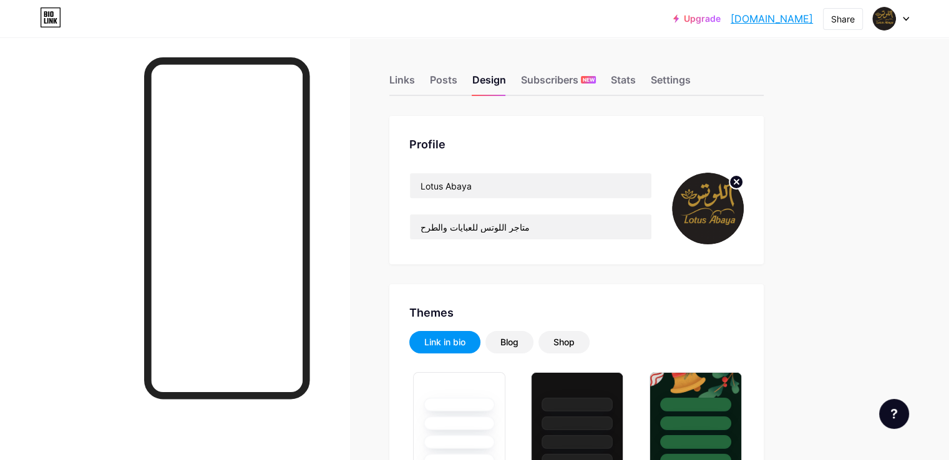
click at [743, 180] on circle at bounding box center [736, 182] width 14 height 14
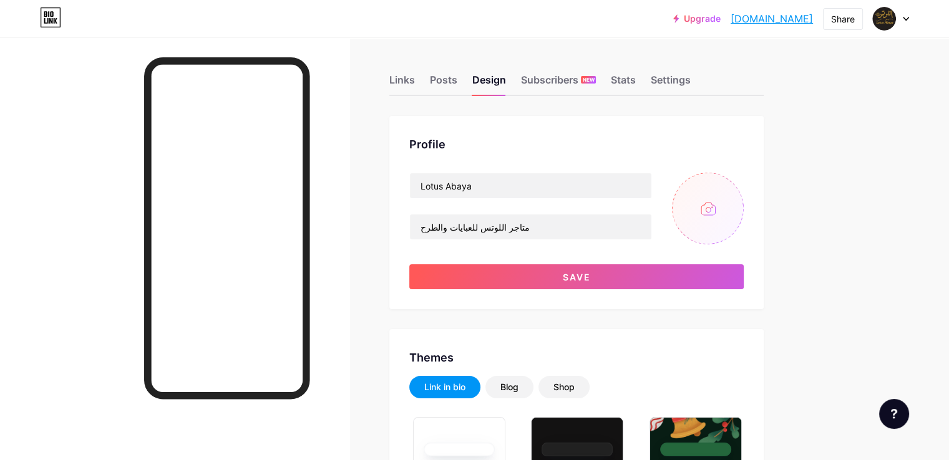
click at [743, 195] on input "file" at bounding box center [708, 209] width 72 height 72
type input "C:\fakepath\text-to-image (1).png"
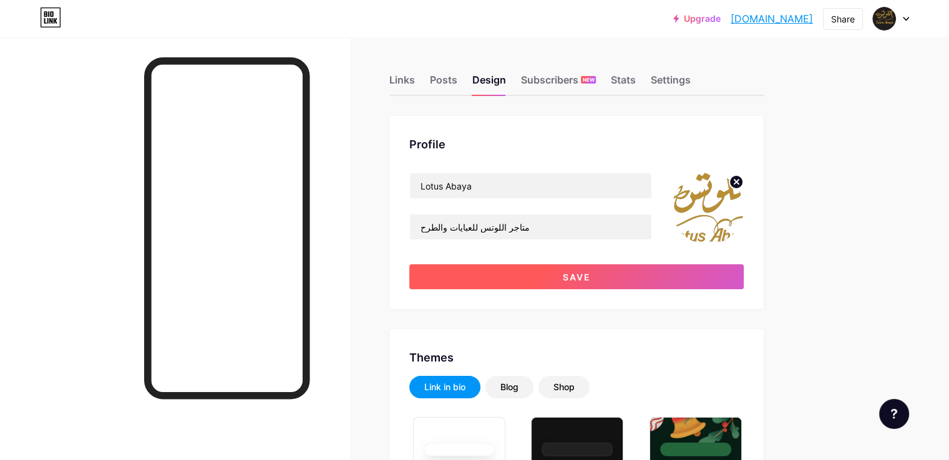
click at [593, 277] on button "Save" at bounding box center [576, 276] width 334 height 25
type input "#ffffff"
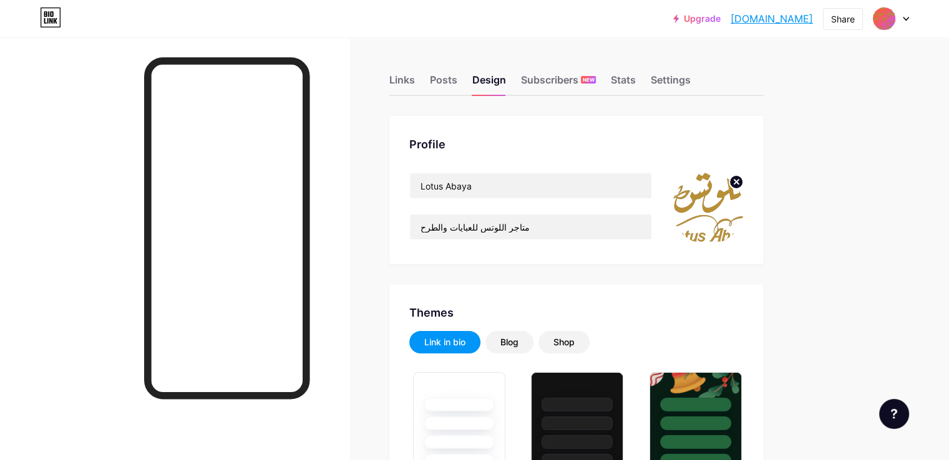
click at [743, 185] on img at bounding box center [708, 209] width 72 height 72
click at [743, 180] on circle at bounding box center [736, 182] width 14 height 14
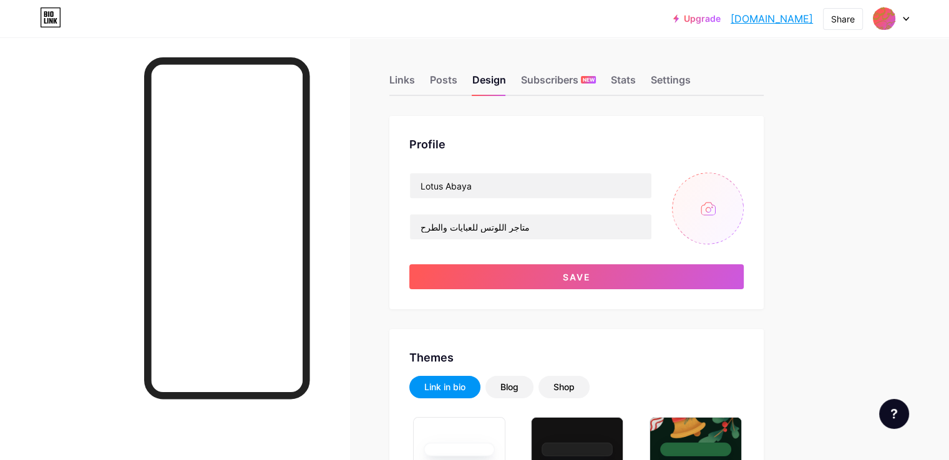
click at [743, 202] on input "file" at bounding box center [708, 209] width 72 height 72
type input "C:\fakepath\شعار عبايات 2_page-0001.jpg"
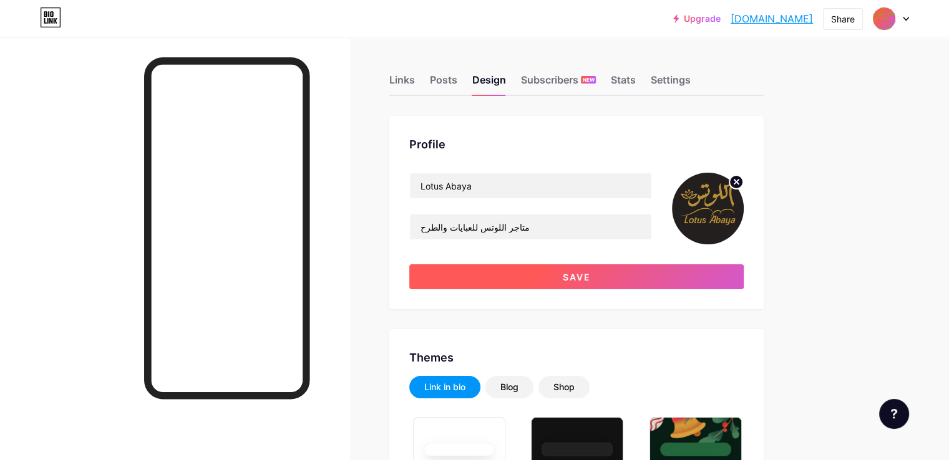
click at [565, 278] on button "Save" at bounding box center [576, 276] width 334 height 25
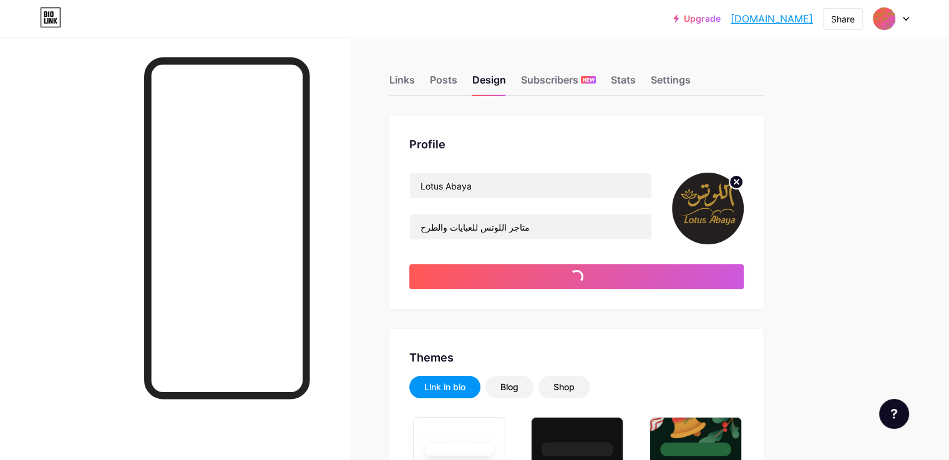
type input "#ffffff"
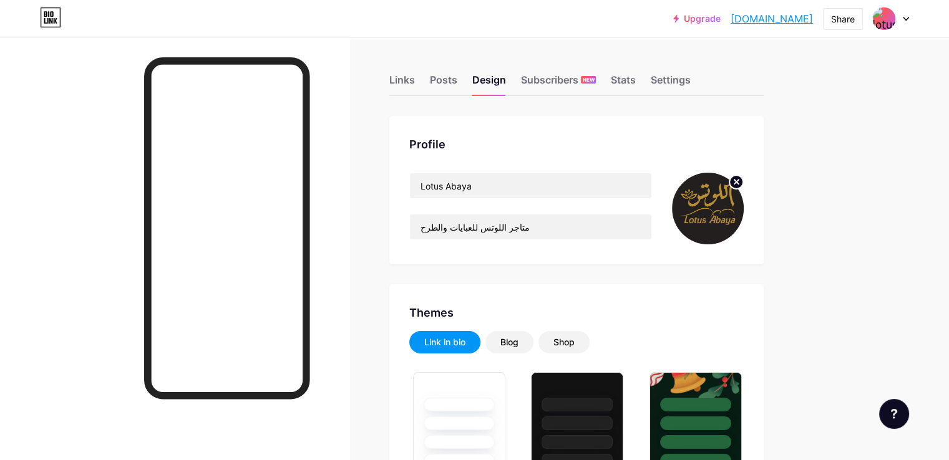
click at [743, 180] on circle at bounding box center [736, 182] width 14 height 14
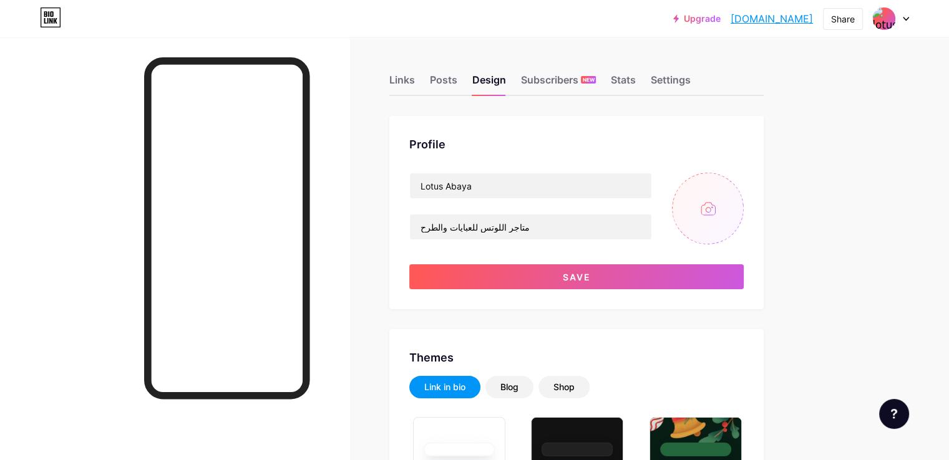
click at [743, 199] on input "file" at bounding box center [708, 209] width 72 height 72
type input "C:\fakepath\شعار_عبايات_2_page-0001-removebg-preview.png"
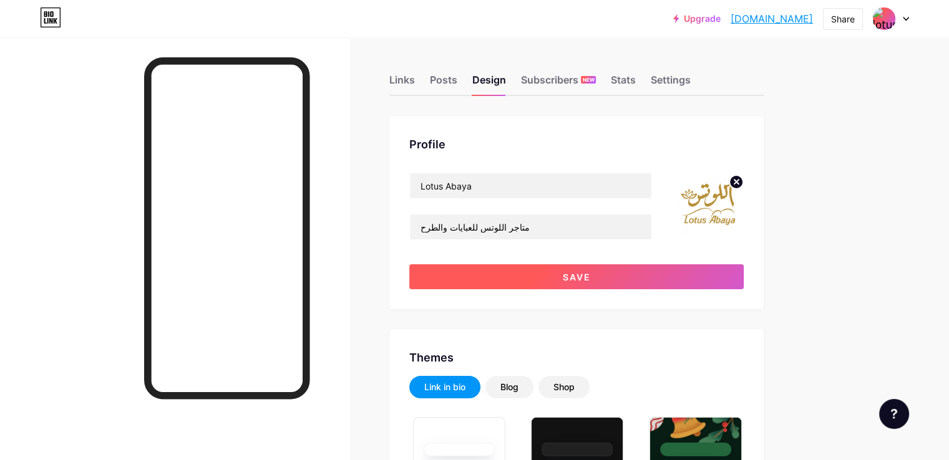
click at [595, 278] on button "Save" at bounding box center [576, 276] width 334 height 25
type input "#ffffff"
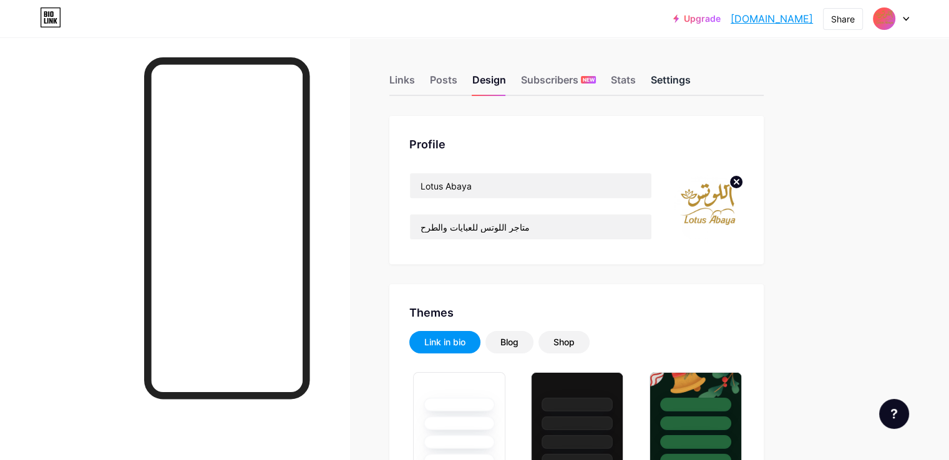
click at [690, 87] on div "Settings" at bounding box center [670, 83] width 40 height 22
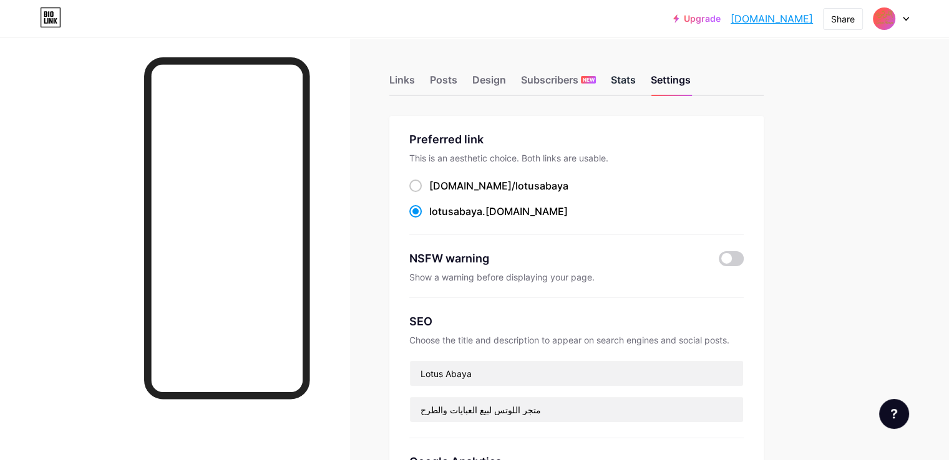
click at [635, 78] on div "Stats" at bounding box center [623, 83] width 25 height 22
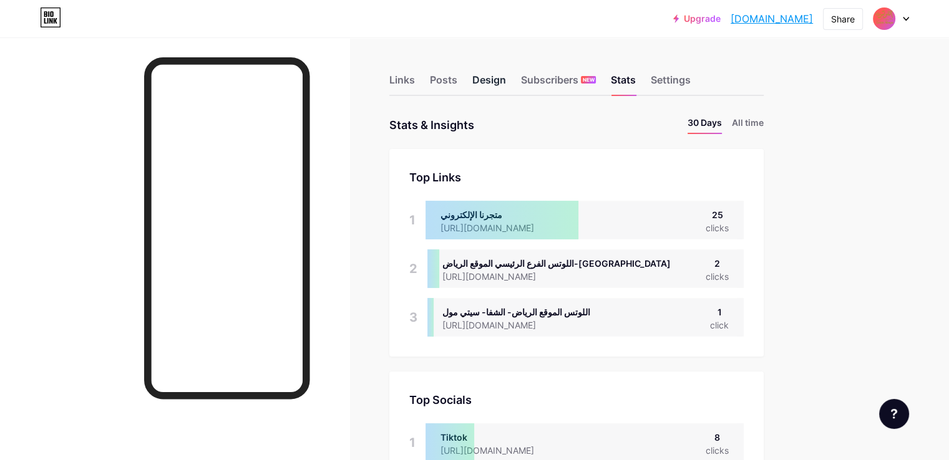
click at [506, 80] on div "Design" at bounding box center [489, 83] width 34 height 22
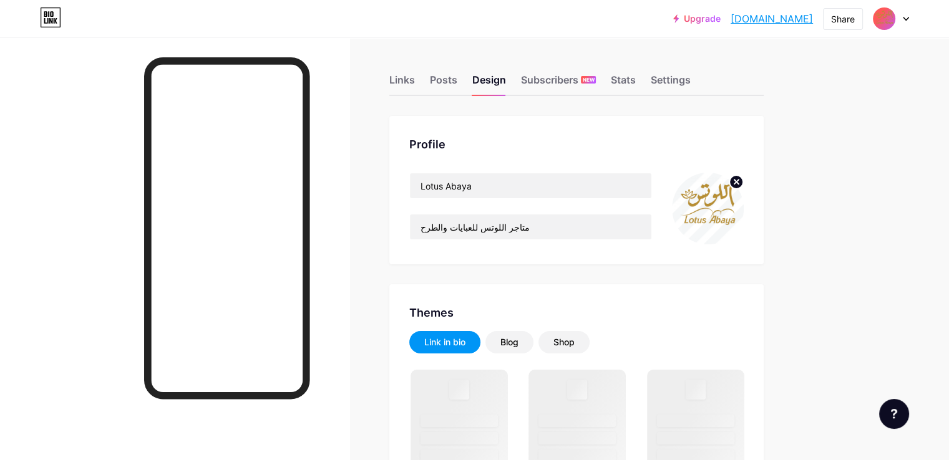
scroll to position [62, 0]
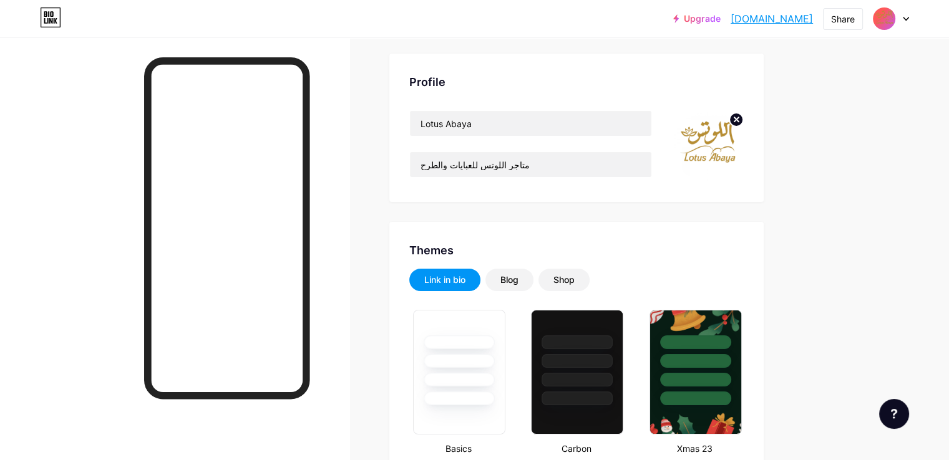
type input "#000000"
type input "#e0b000"
type input "#ffffff"
click at [738, 120] on icon at bounding box center [736, 119] width 4 height 4
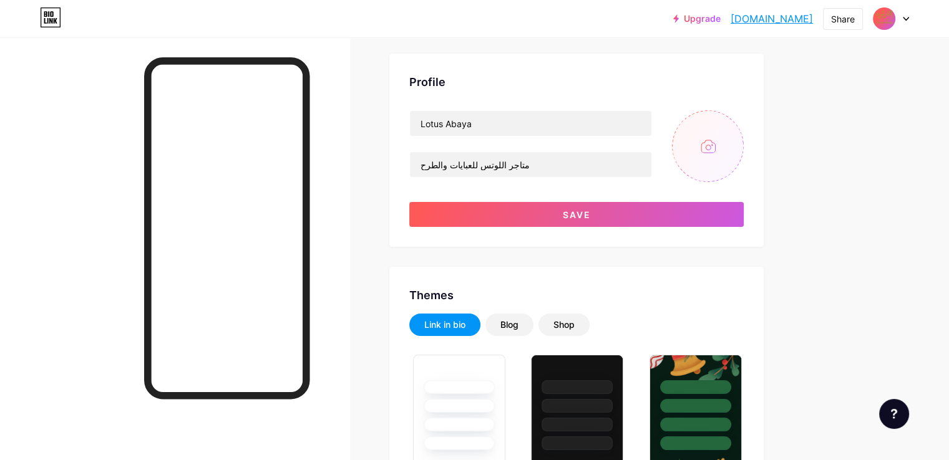
click at [743, 133] on input "file" at bounding box center [708, 146] width 72 height 72
click at [743, 140] on input "file" at bounding box center [708, 146] width 72 height 72
type input "C:\fakepath\تصميم شعار متجر اللوتس الجديد.png"
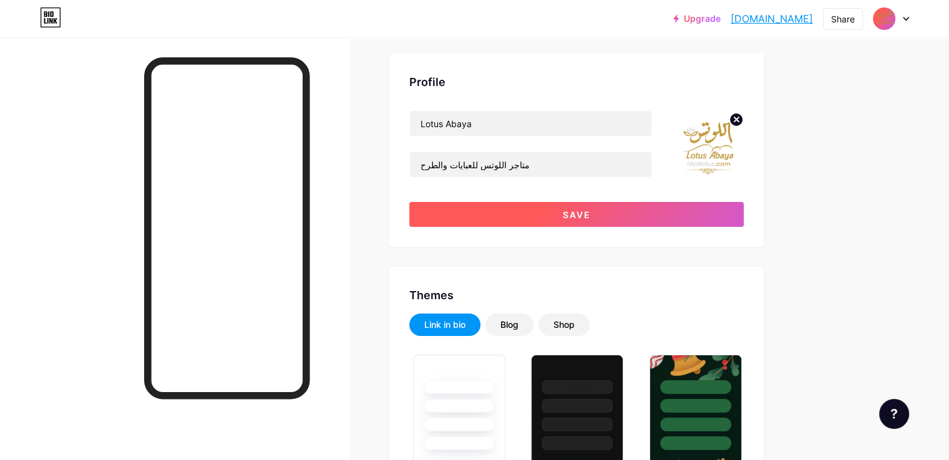
click at [577, 212] on button "Save" at bounding box center [576, 214] width 334 height 25
type input "#ffffff"
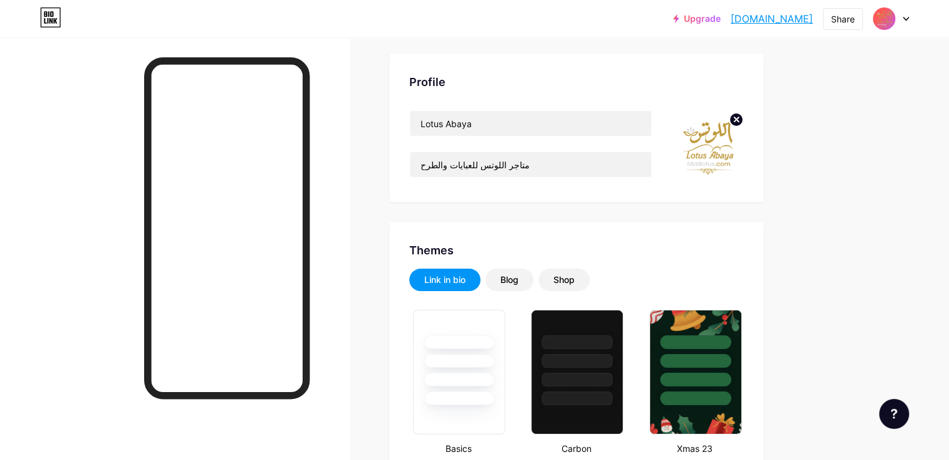
scroll to position [0, 0]
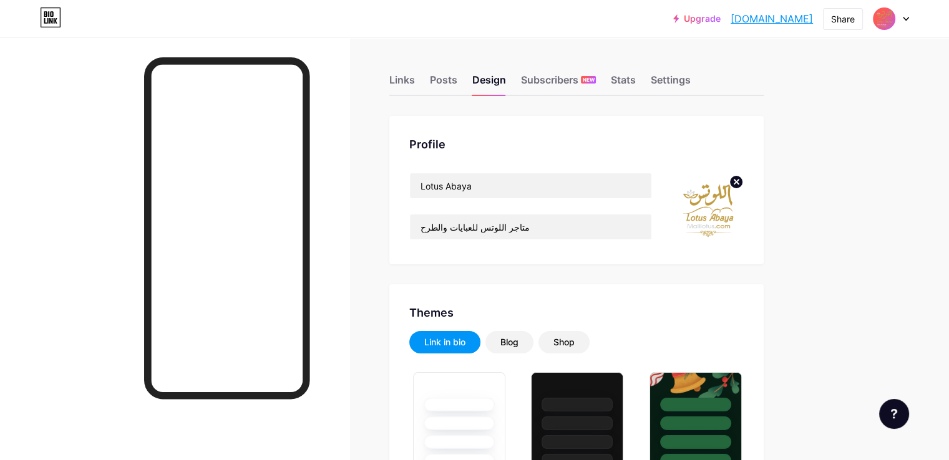
click at [743, 185] on circle at bounding box center [736, 182] width 14 height 14
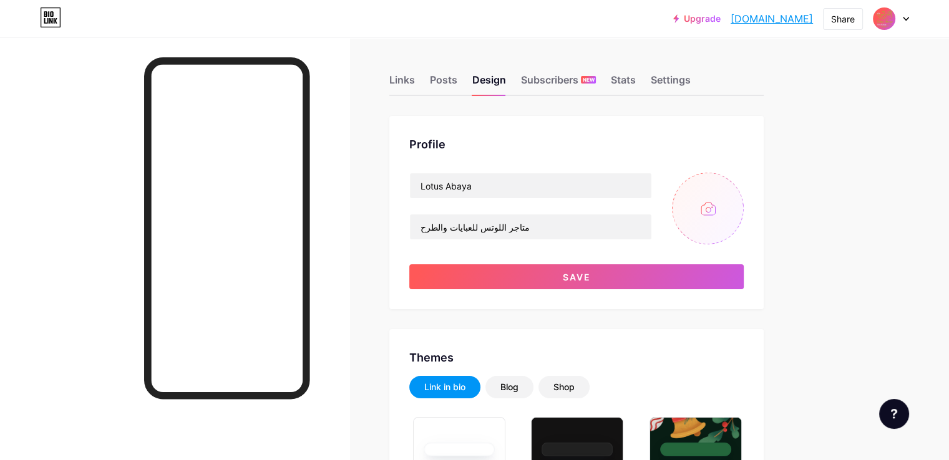
click at [743, 190] on input "file" at bounding box center [708, 209] width 72 height 72
type input "C:\fakepath\تصميم شعار متجر اللوتس الجديد ايقونة.jpg"
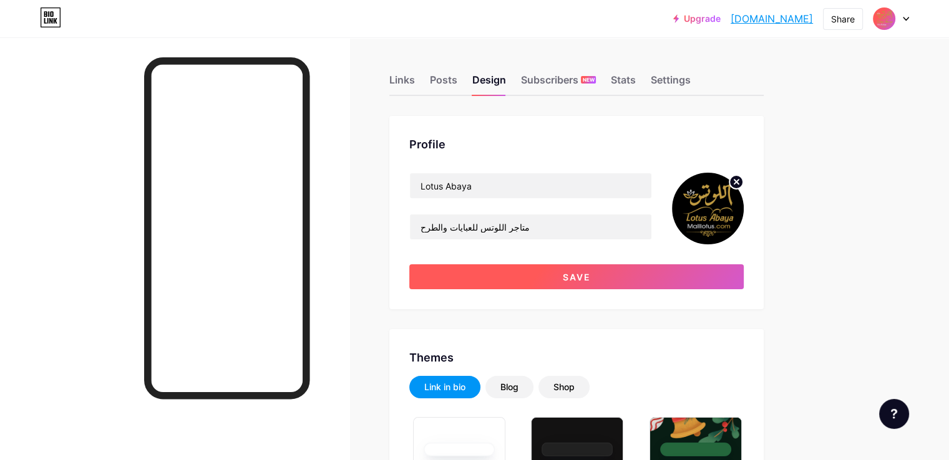
click at [599, 273] on button "Save" at bounding box center [576, 276] width 334 height 25
type input "#ffffff"
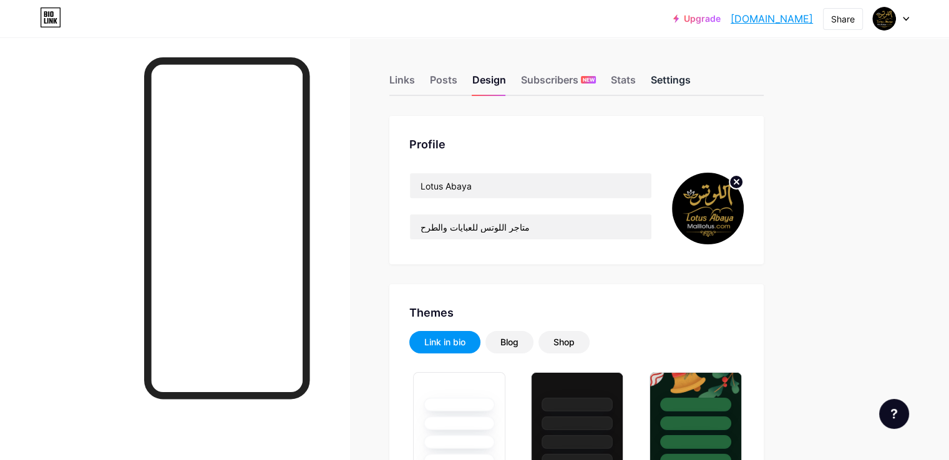
click at [690, 79] on div "Settings" at bounding box center [670, 83] width 40 height 22
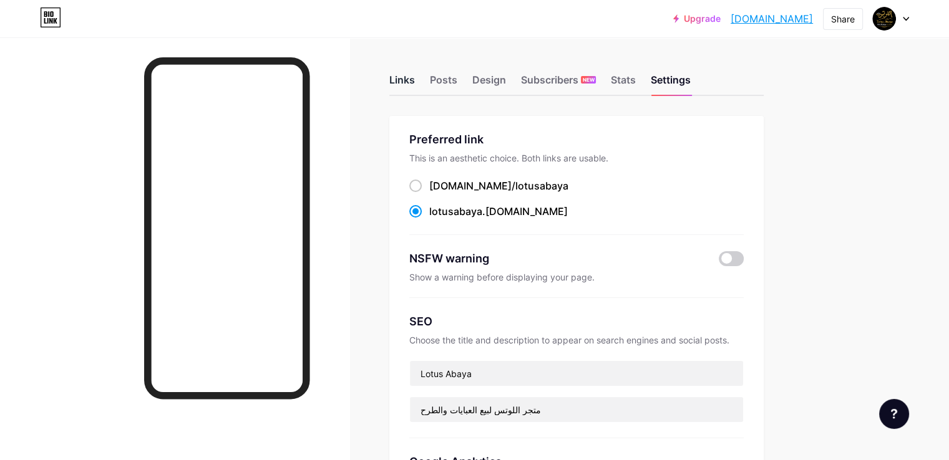
click at [415, 87] on div "Links" at bounding box center [402, 83] width 26 height 22
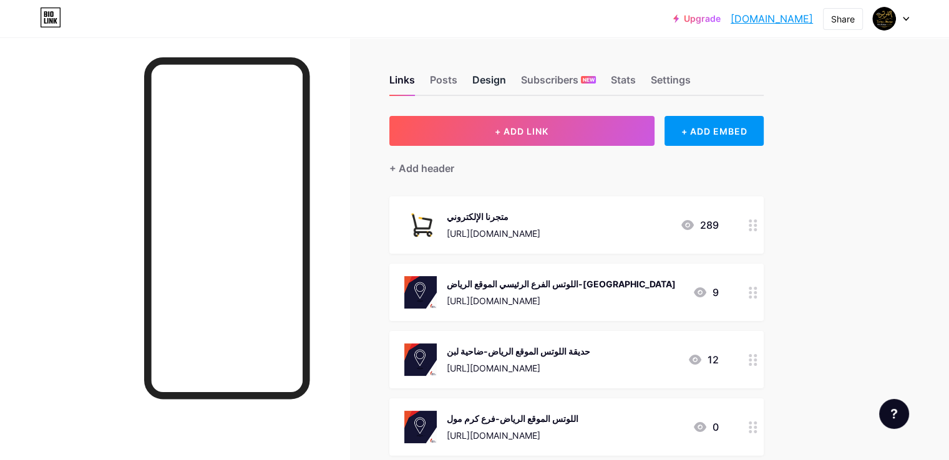
click at [506, 84] on div "Design" at bounding box center [489, 83] width 34 height 22
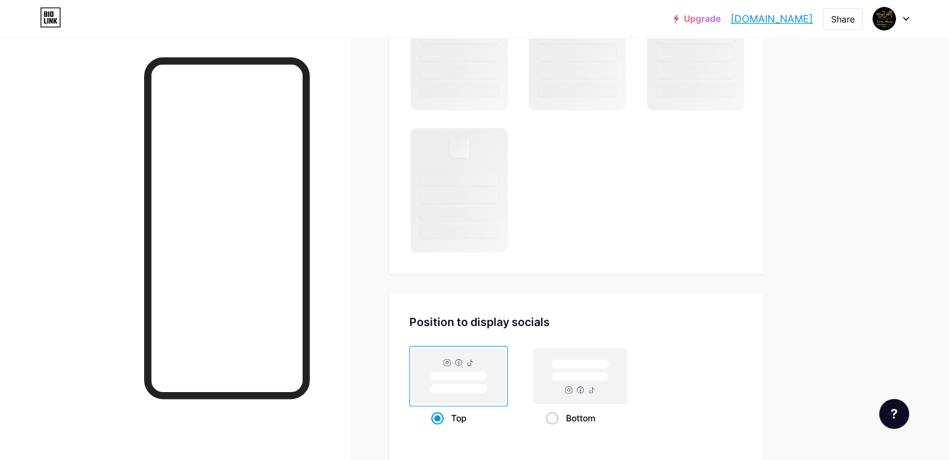
scroll to position [1054, 0]
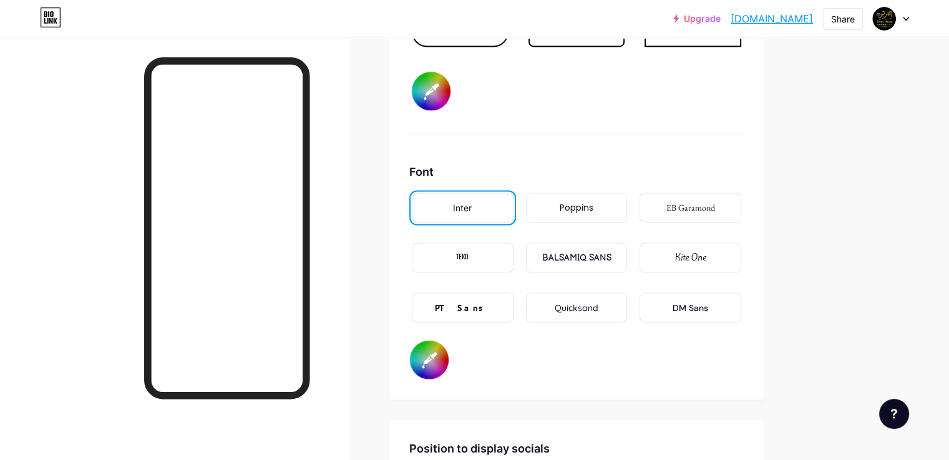
type input "#000000"
type input "#e0b000"
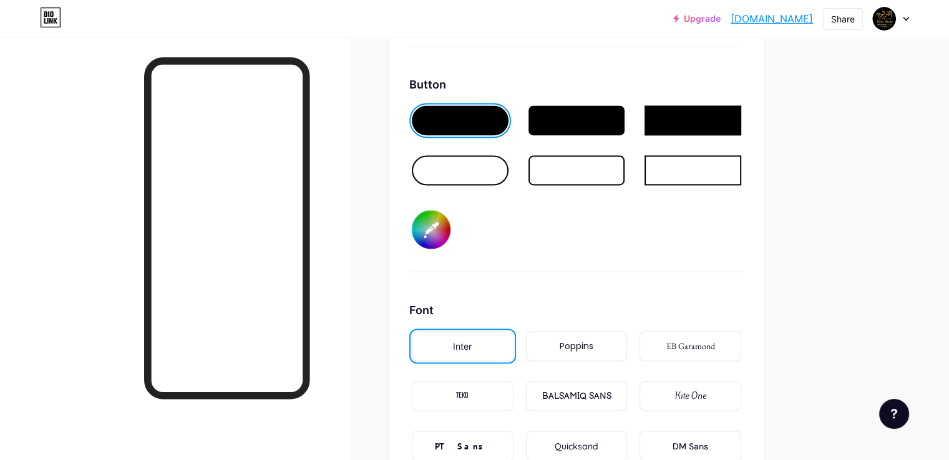
scroll to position [1890, 0]
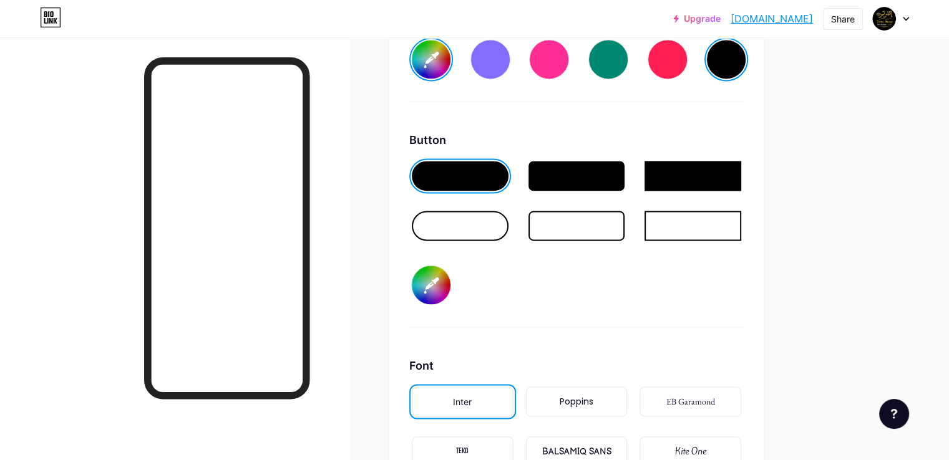
click at [597, 164] on div at bounding box center [576, 176] width 97 height 30
click at [508, 174] on div at bounding box center [460, 176] width 97 height 30
click at [597, 173] on div at bounding box center [576, 176] width 97 height 30
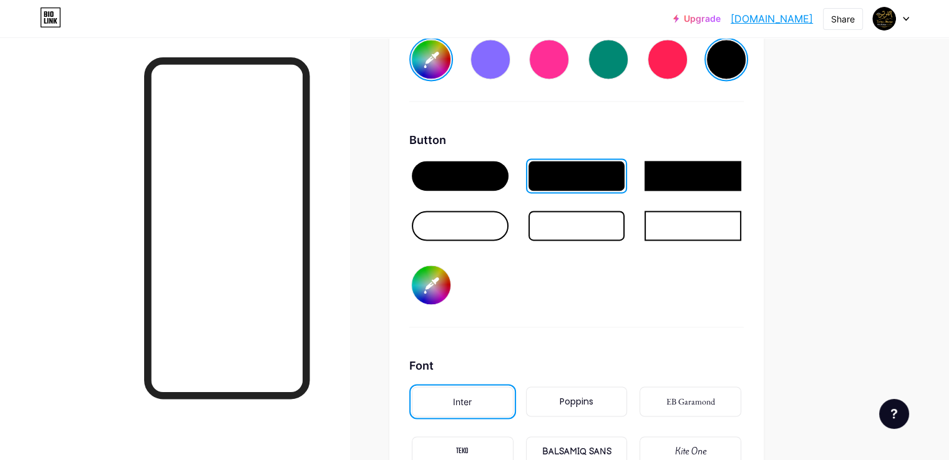
click at [508, 221] on div at bounding box center [460, 226] width 97 height 30
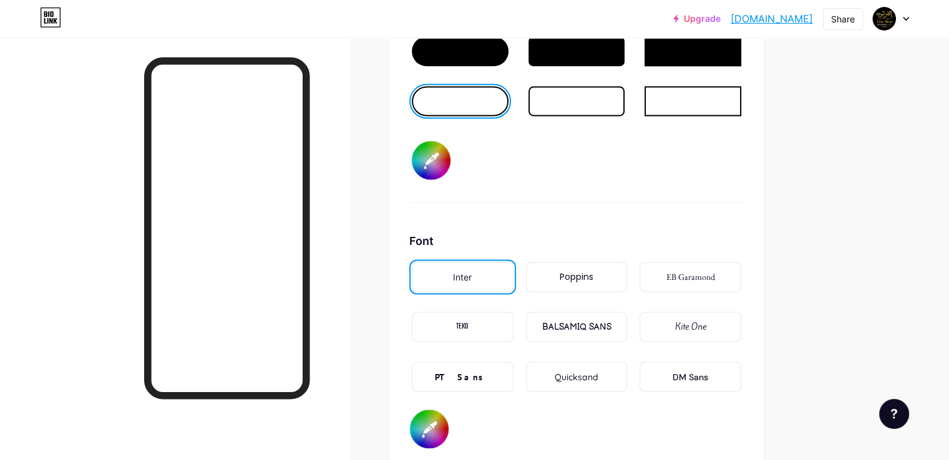
scroll to position [1828, 0]
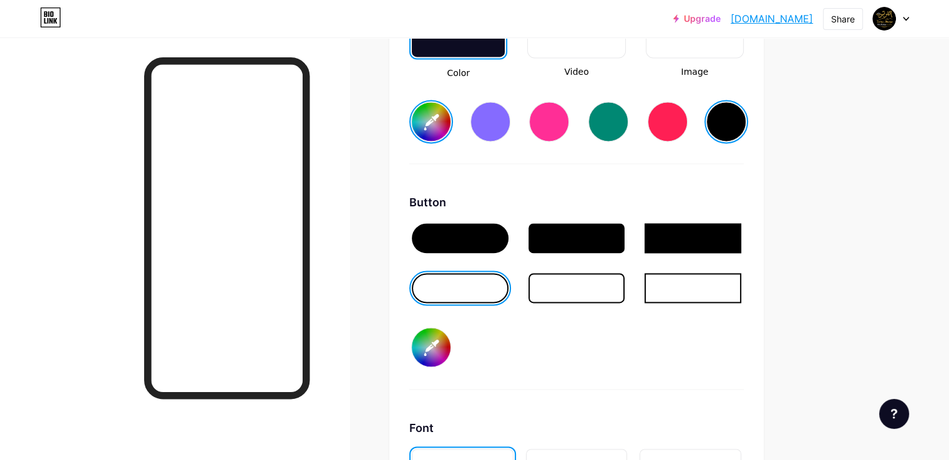
click at [508, 232] on div at bounding box center [460, 238] width 97 height 30
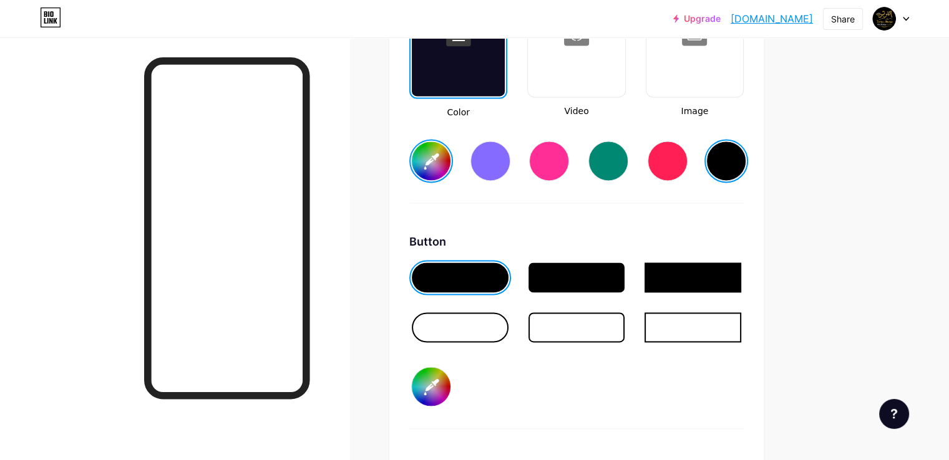
scroll to position [1953, 0]
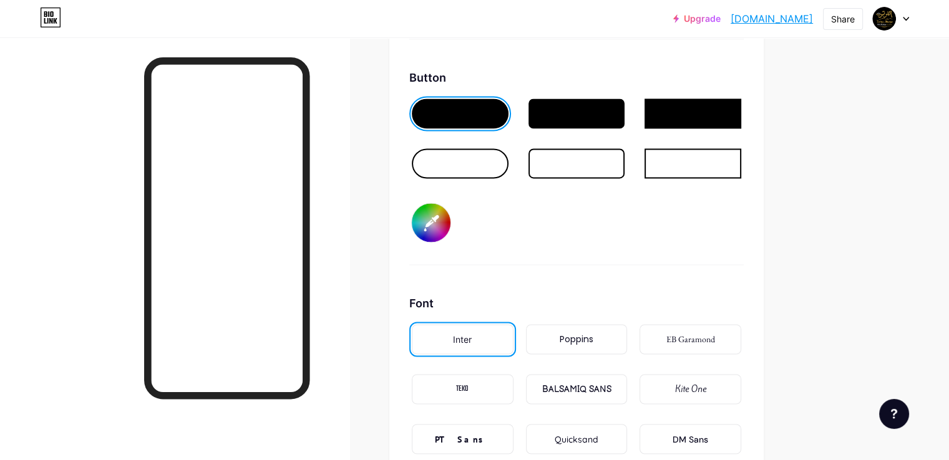
click at [594, 158] on div at bounding box center [576, 163] width 97 height 30
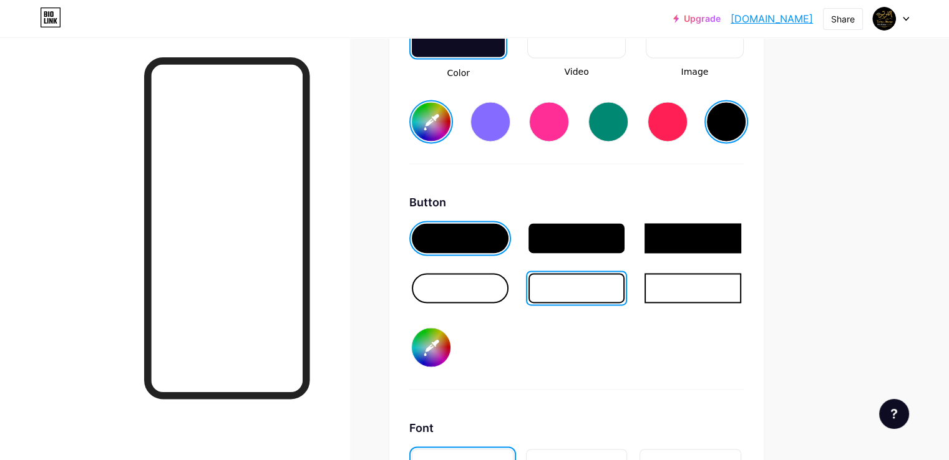
scroll to position [1765, 0]
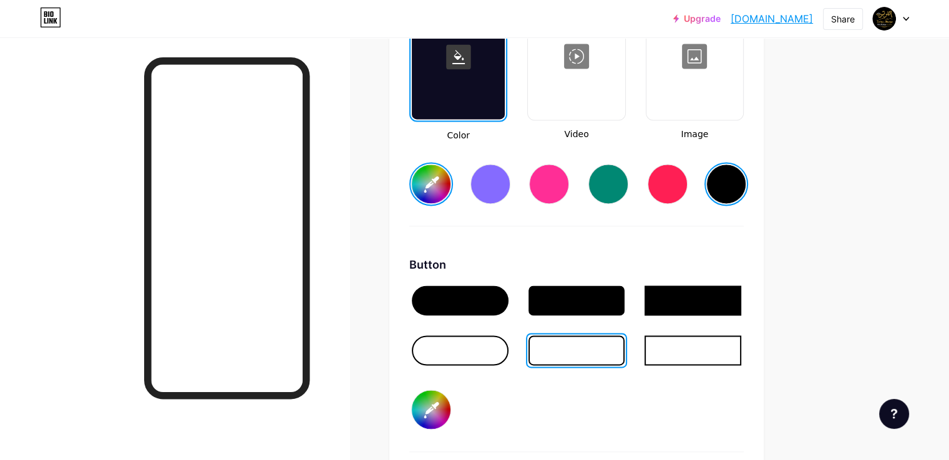
click at [473, 300] on div at bounding box center [460, 301] width 97 height 30
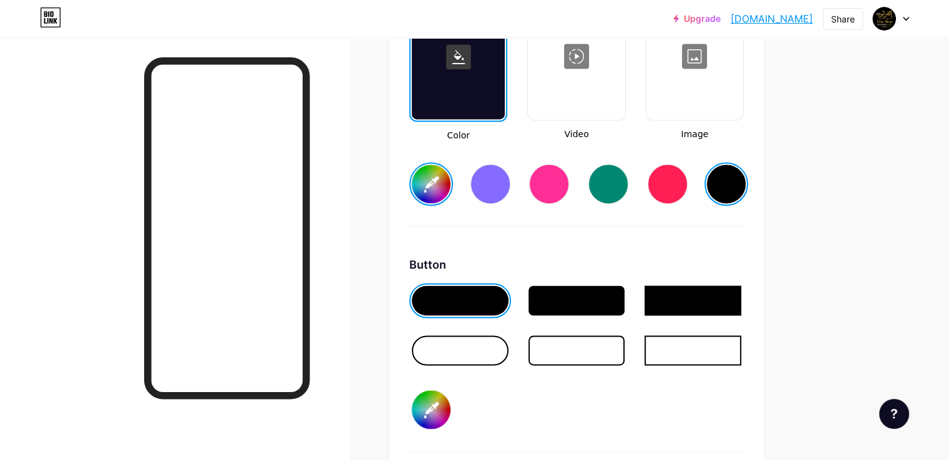
click at [625, 294] on div at bounding box center [576, 301] width 97 height 30
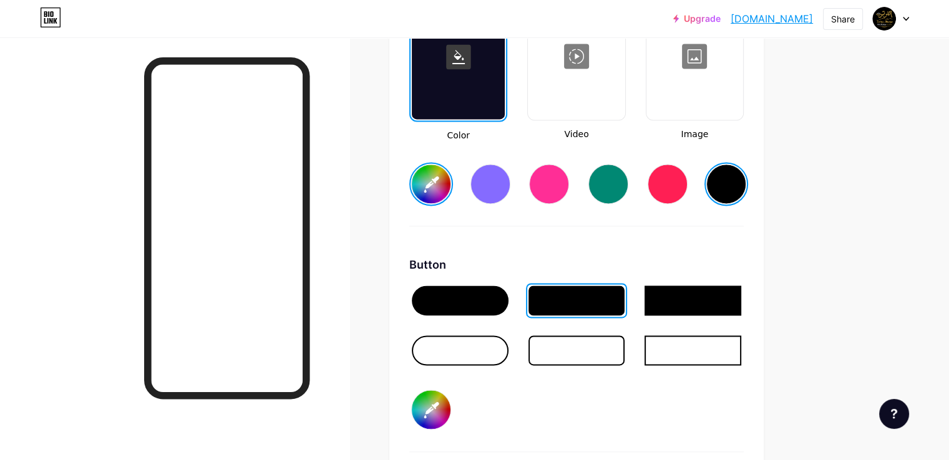
click at [709, 300] on div at bounding box center [692, 301] width 97 height 30
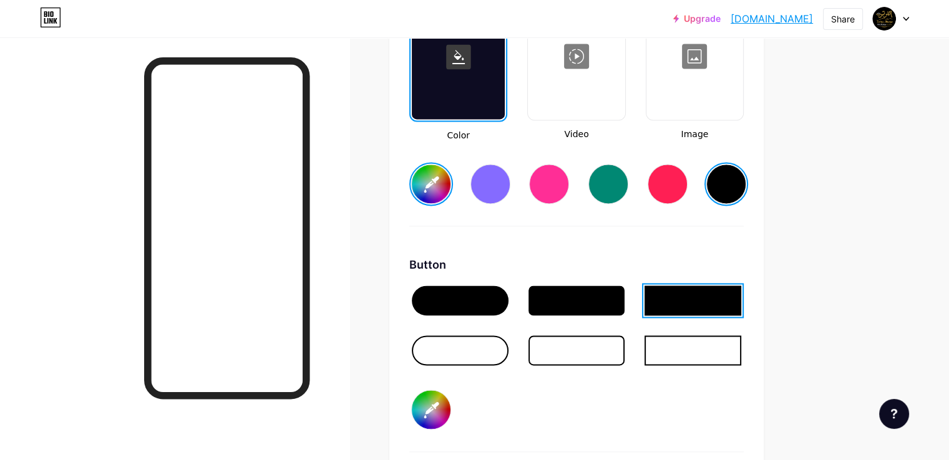
click at [625, 297] on div at bounding box center [576, 301] width 97 height 30
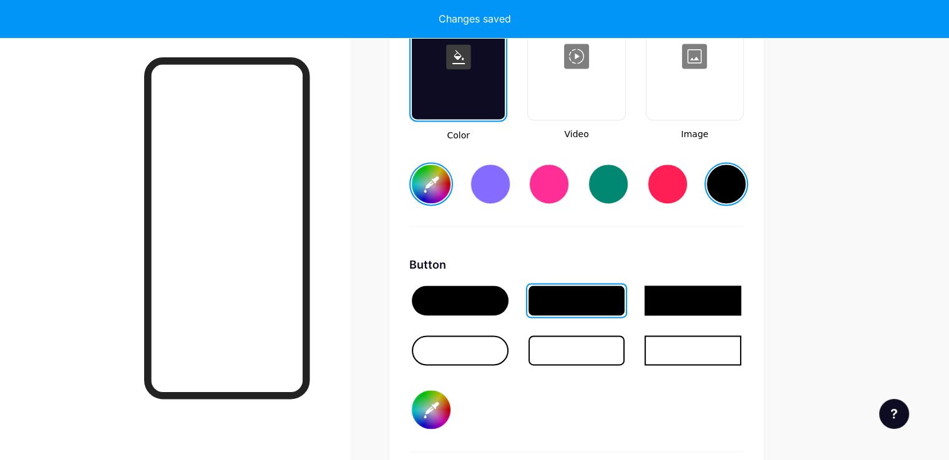
type input "#ffffff"
